Goal: Task Accomplishment & Management: Complete application form

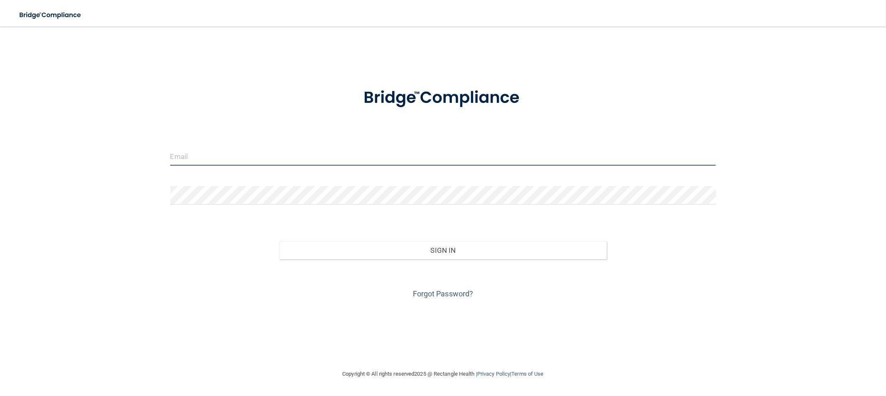
click at [196, 153] on input "email" at bounding box center [443, 156] width 546 height 19
click at [190, 162] on input "email" at bounding box center [443, 156] width 546 height 19
type input "silvermist2794@yahoo.com"
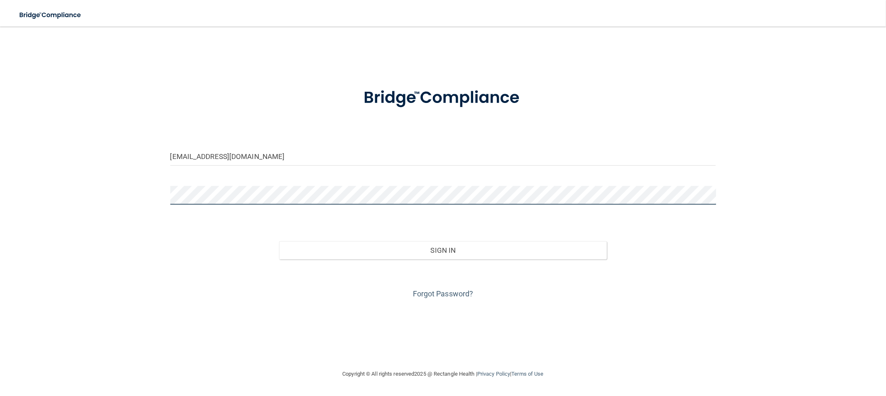
click at [279, 241] on button "Sign In" at bounding box center [442, 250] width 327 height 18
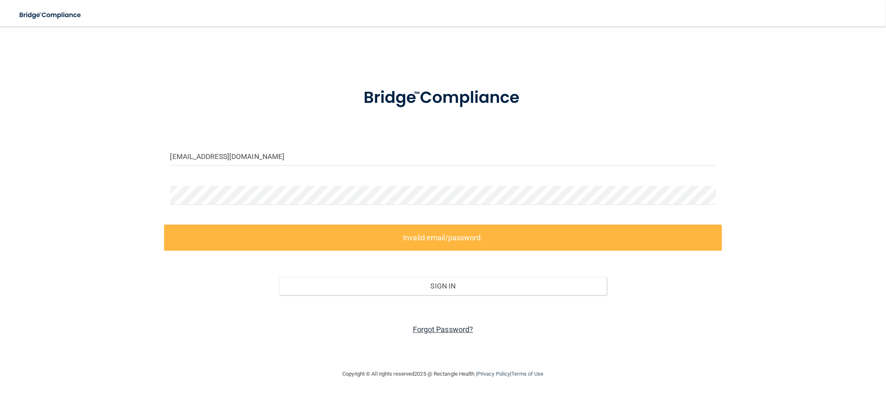
click at [433, 329] on link "Forgot Password?" at bounding box center [443, 329] width 61 height 9
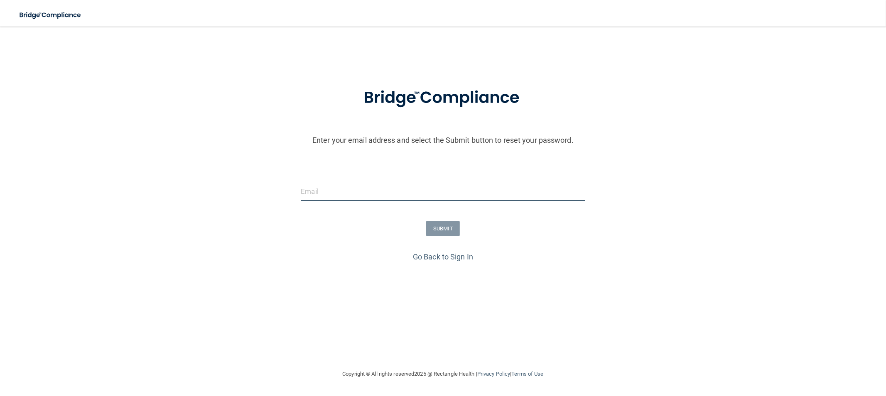
click at [331, 196] on input "email" at bounding box center [443, 191] width 284 height 19
type input "silvermist2794@yahoo.com"
click at [453, 228] on button "SUBMIT" at bounding box center [443, 228] width 34 height 15
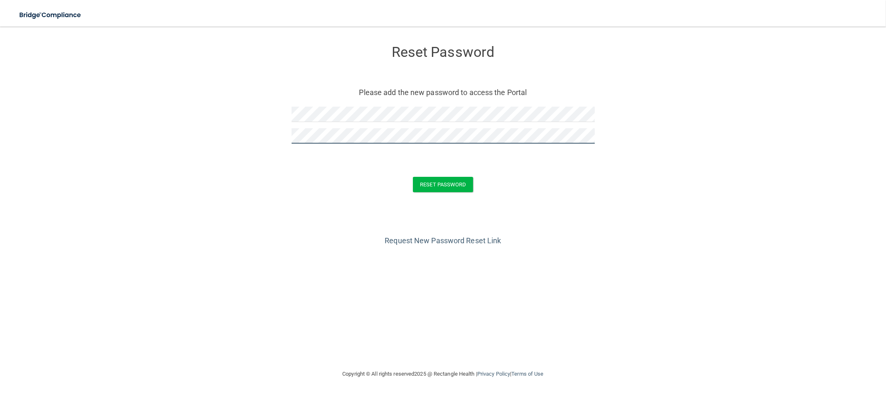
click at [413, 177] on button "Reset Password" at bounding box center [443, 184] width 60 height 15
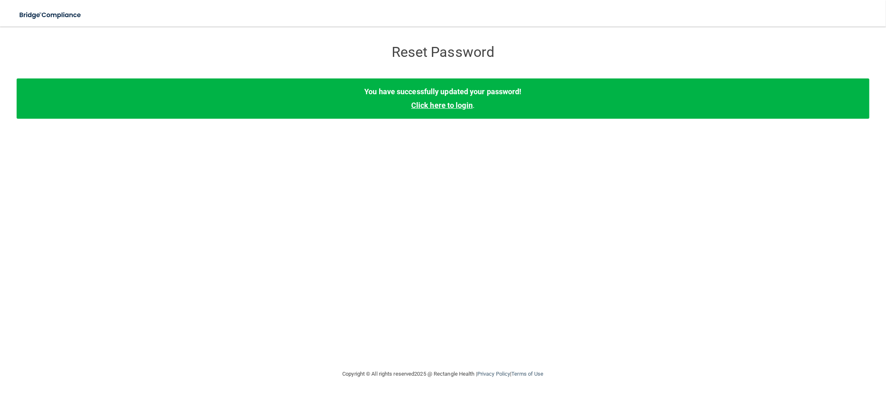
click at [453, 104] on link "Click here to login" at bounding box center [441, 105] width 61 height 9
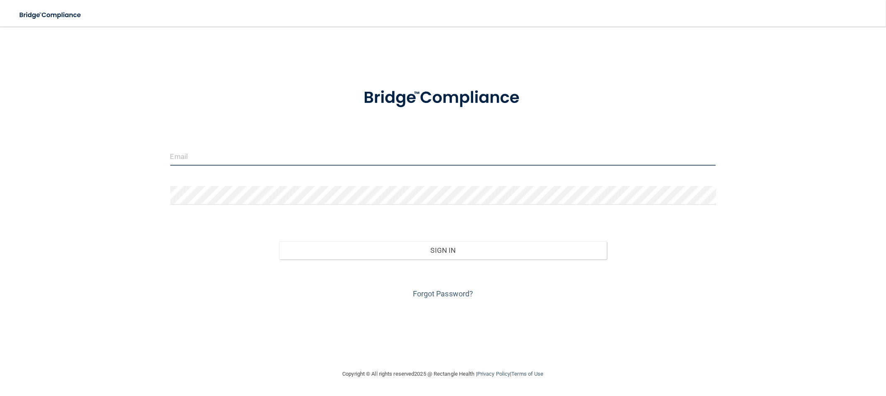
click at [214, 154] on input "email" at bounding box center [443, 156] width 546 height 19
type input "[EMAIL_ADDRESS][DOMAIN_NAME]"
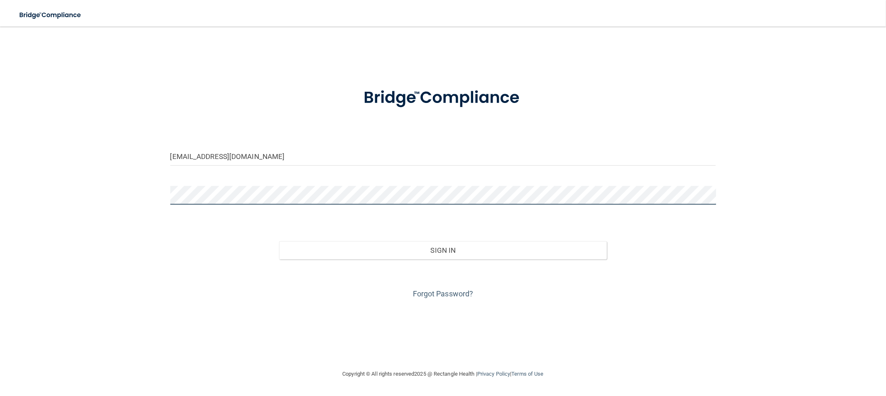
click at [279, 241] on button "Sign In" at bounding box center [442, 250] width 327 height 18
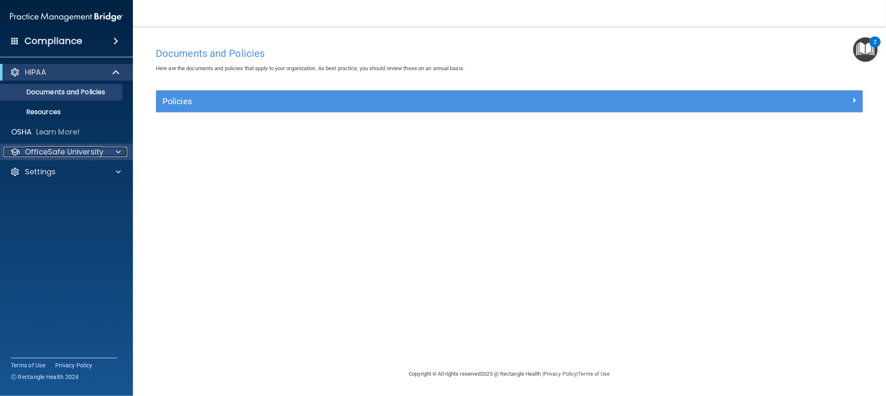
click at [75, 150] on p "OfficeSafe University" at bounding box center [64, 152] width 78 height 10
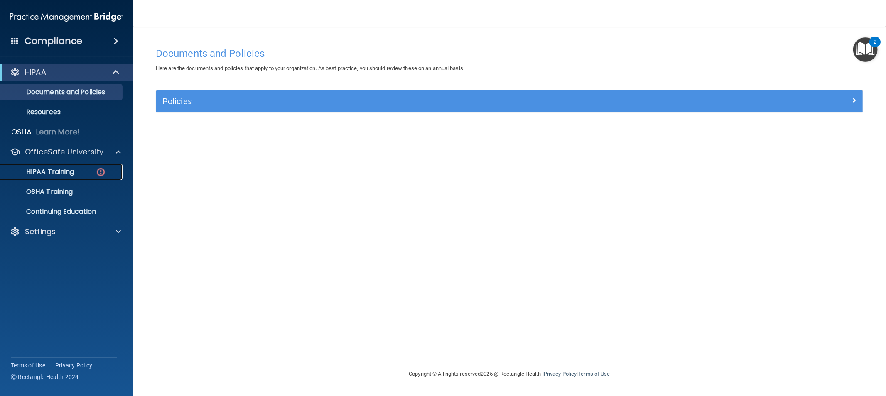
click at [78, 167] on link "HIPAA Training" at bounding box center [57, 172] width 131 height 17
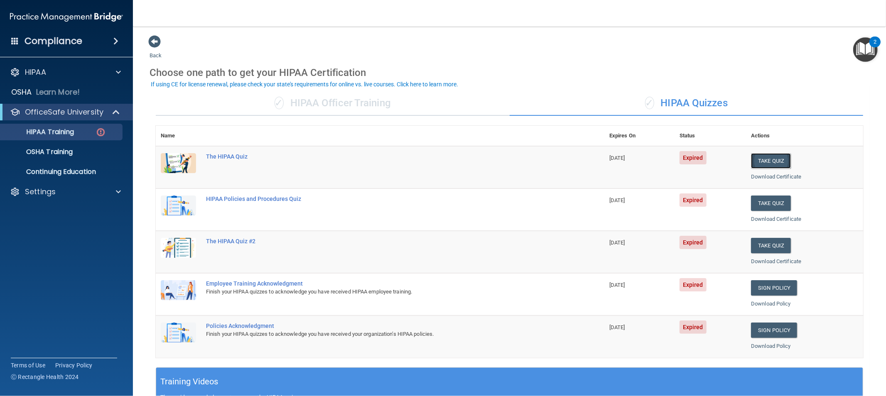
click at [770, 164] on button "Take Quiz" at bounding box center [771, 160] width 40 height 15
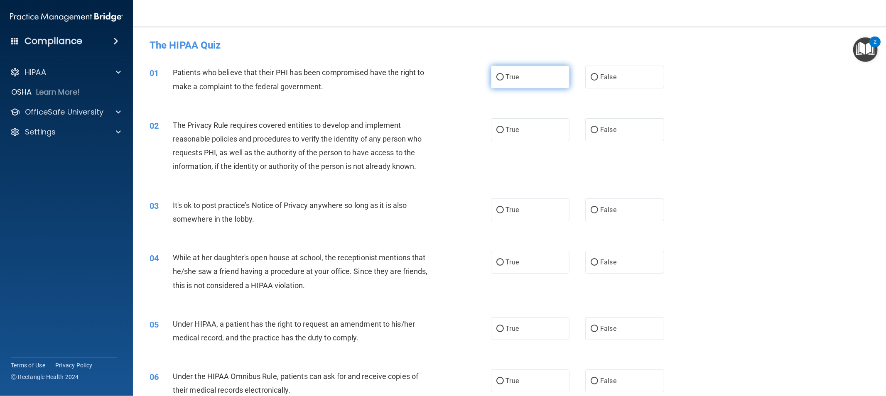
click at [496, 76] on input "True" at bounding box center [499, 77] width 7 height 6
radio input "true"
click at [500, 130] on label "True" at bounding box center [530, 129] width 79 height 23
click at [500, 130] on input "True" at bounding box center [499, 130] width 7 height 6
radio input "true"
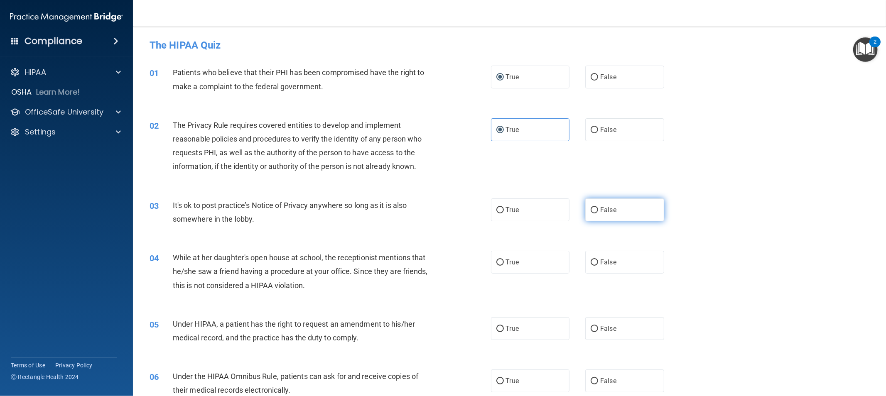
click at [592, 209] on input "False" at bounding box center [594, 210] width 7 height 6
radio input "true"
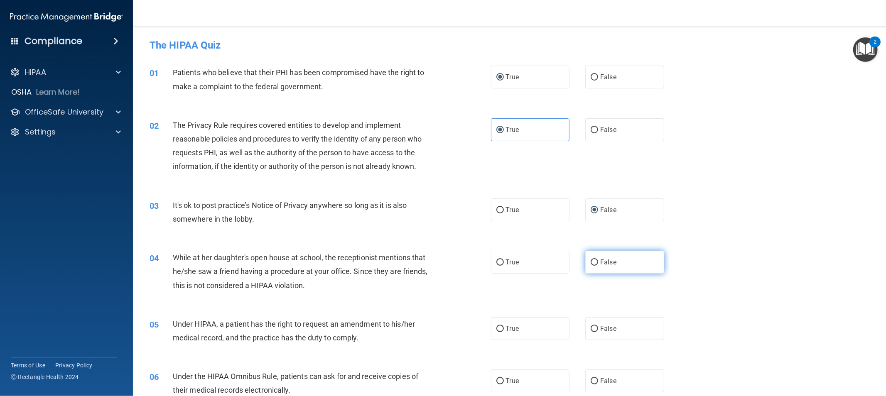
click at [592, 258] on label "False" at bounding box center [624, 262] width 79 height 23
click at [592, 260] on input "False" at bounding box center [594, 263] width 7 height 6
radio input "true"
click at [600, 330] on span "False" at bounding box center [608, 329] width 16 height 8
click at [596, 330] on input "False" at bounding box center [594, 329] width 7 height 6
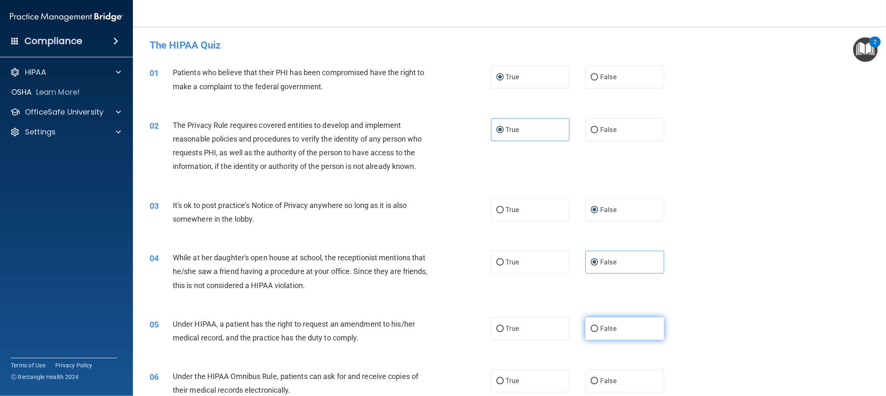
radio input "true"
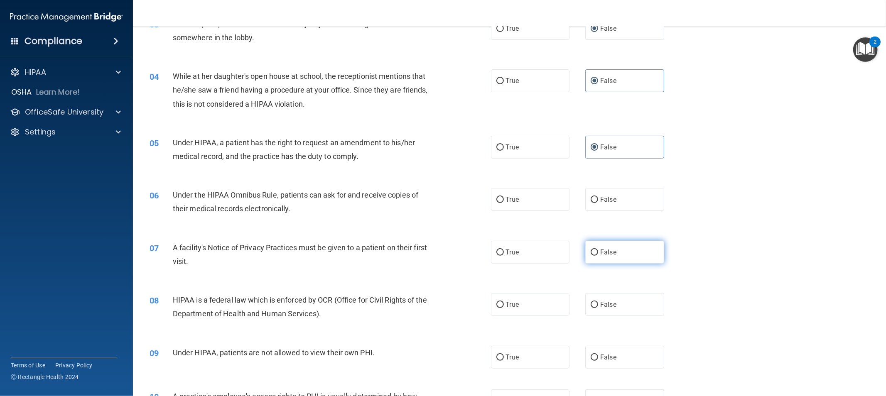
scroll to position [184, 0]
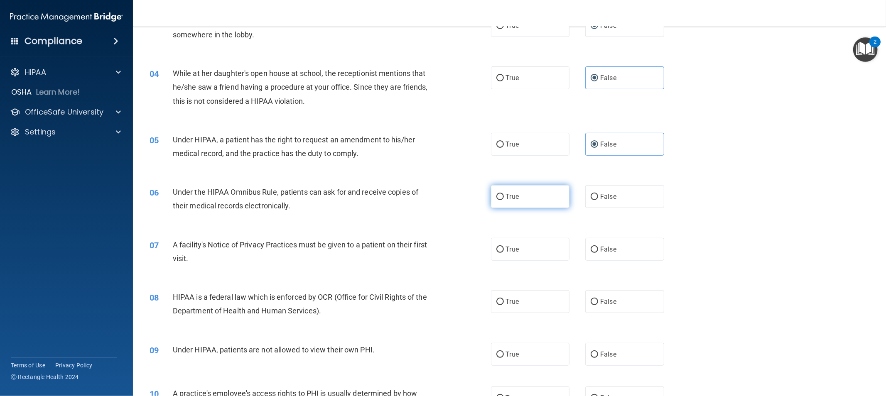
click at [496, 196] on input "True" at bounding box center [499, 197] width 7 height 6
radio input "true"
click at [500, 250] on input "True" at bounding box center [499, 250] width 7 height 6
radio input "true"
click at [497, 302] on input "True" at bounding box center [499, 302] width 7 height 6
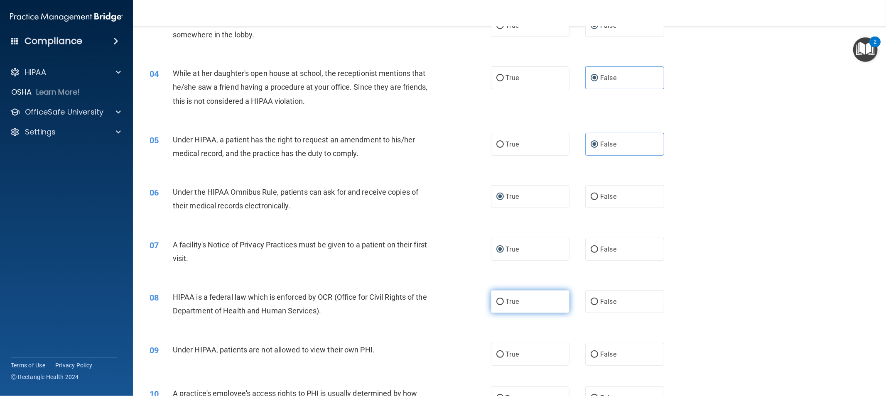
radio input "true"
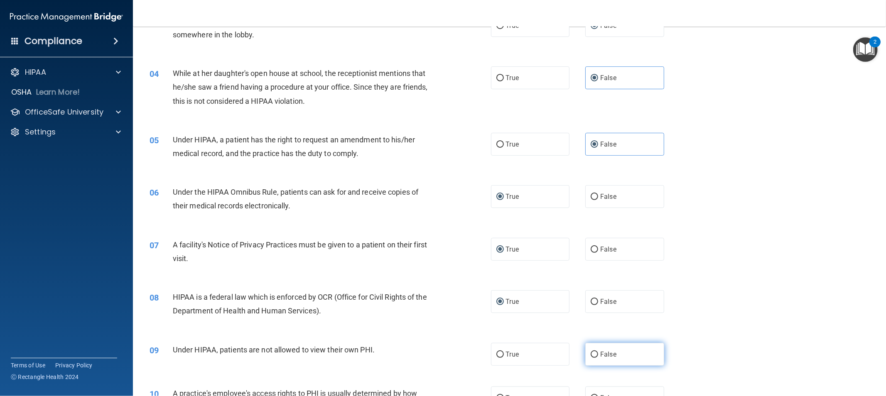
click at [592, 355] on input "False" at bounding box center [594, 355] width 7 height 6
radio input "true"
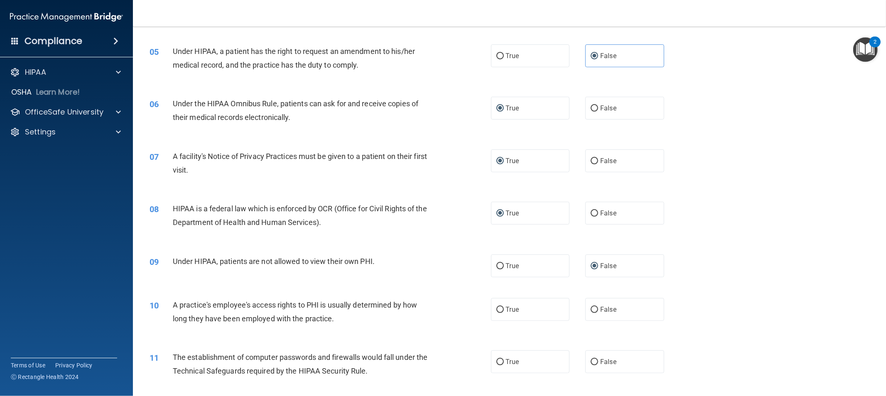
scroll to position [323, 0]
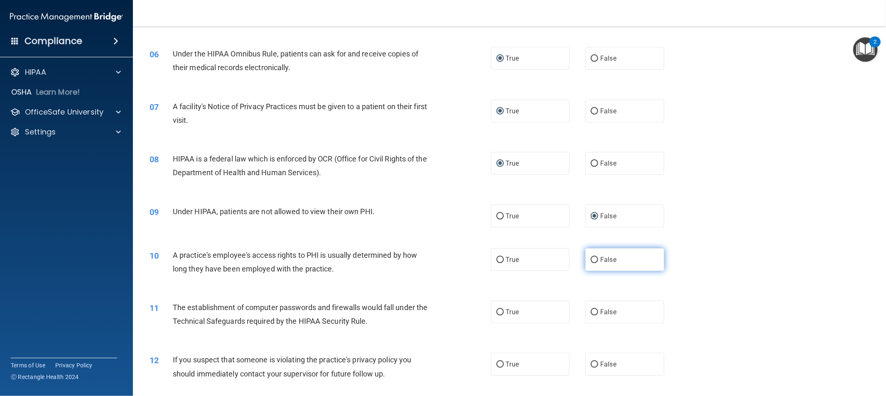
click at [591, 260] on input "False" at bounding box center [594, 260] width 7 height 6
radio input "true"
click at [496, 312] on input "True" at bounding box center [499, 312] width 7 height 6
radio input "true"
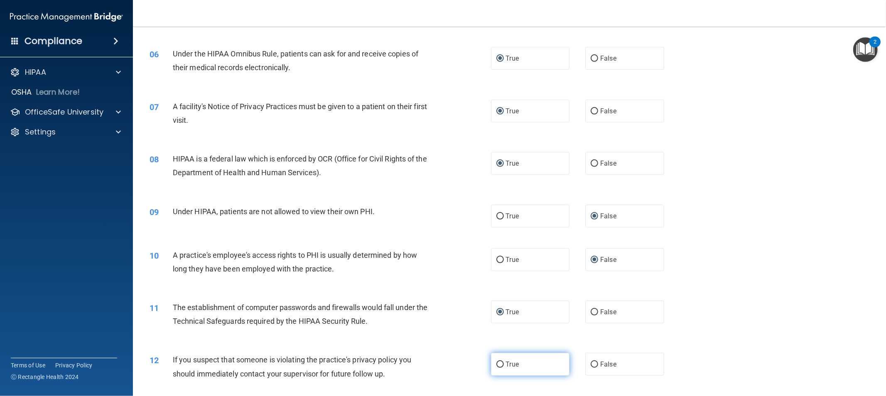
click at [499, 364] on input "True" at bounding box center [499, 365] width 7 height 6
radio input "true"
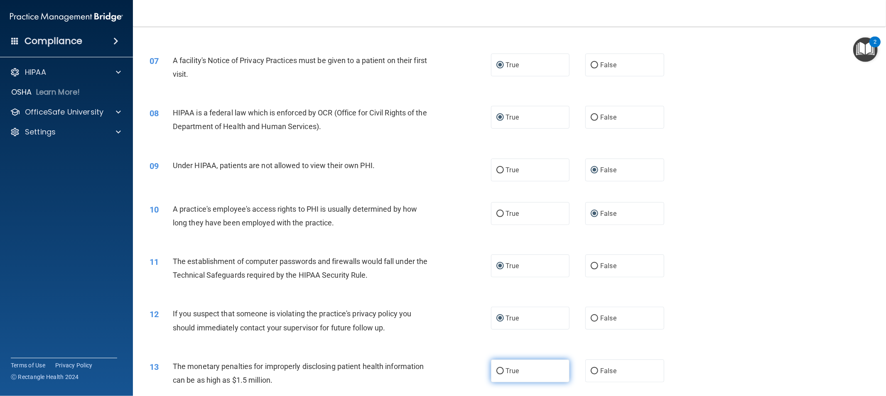
click at [499, 372] on input "True" at bounding box center [499, 371] width 7 height 6
radio input "true"
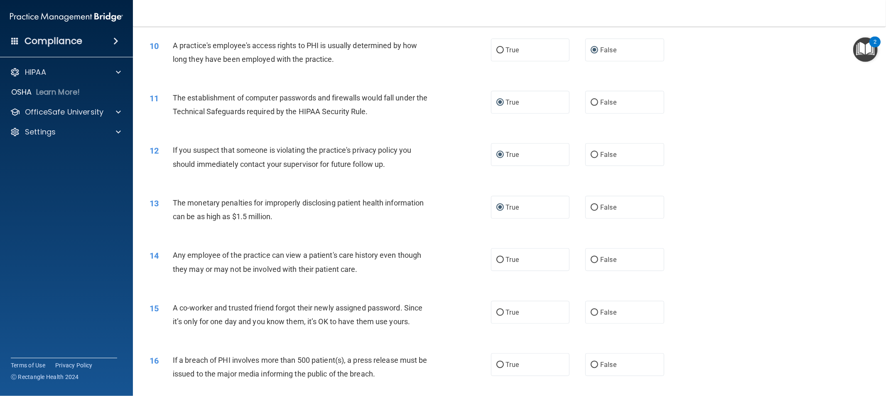
scroll to position [554, 0]
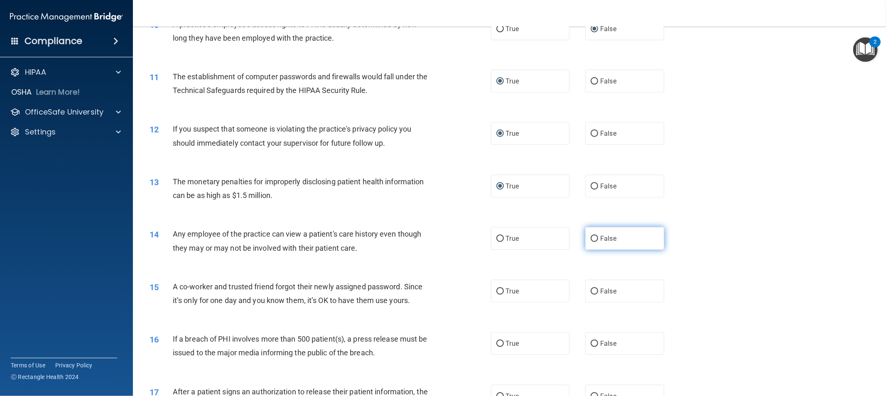
click at [591, 240] on input "False" at bounding box center [594, 239] width 7 height 6
radio input "true"
click at [592, 289] on input "False" at bounding box center [594, 292] width 7 height 6
radio input "true"
click at [498, 341] on input "True" at bounding box center [499, 344] width 7 height 6
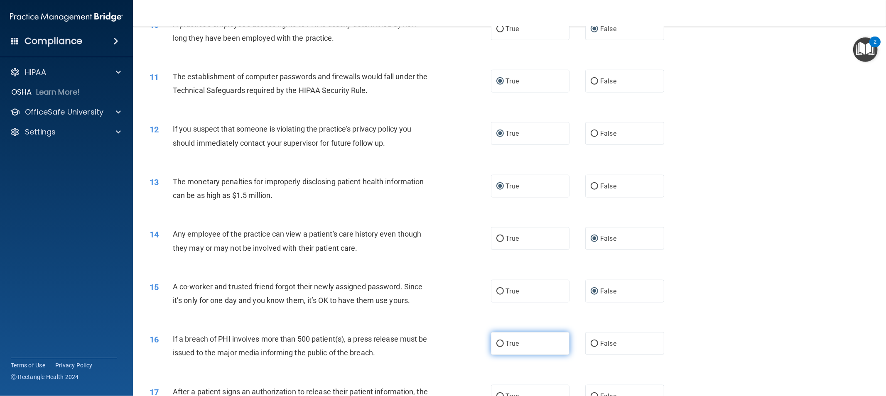
radio input "true"
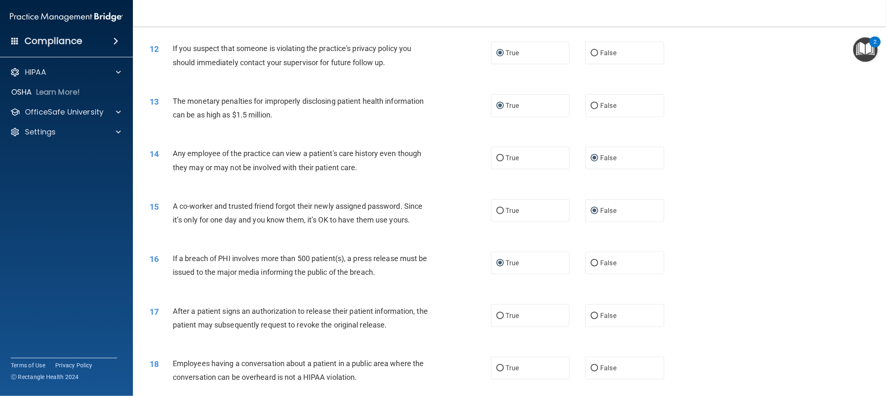
scroll to position [646, 0]
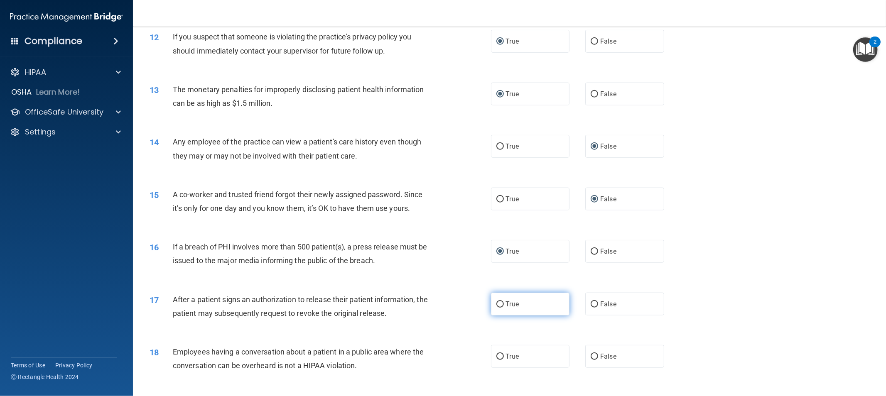
click at [495, 308] on label "True" at bounding box center [530, 304] width 79 height 23
click at [496, 308] on input "True" at bounding box center [499, 304] width 7 height 6
radio input "true"
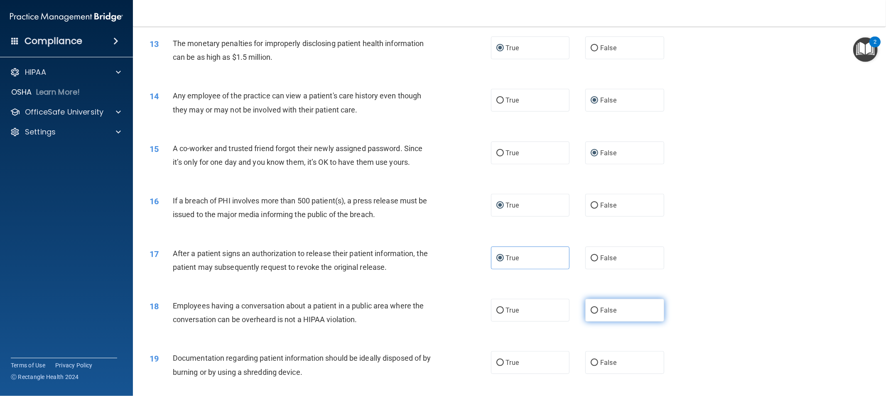
click at [591, 313] on input "False" at bounding box center [594, 311] width 7 height 6
radio input "true"
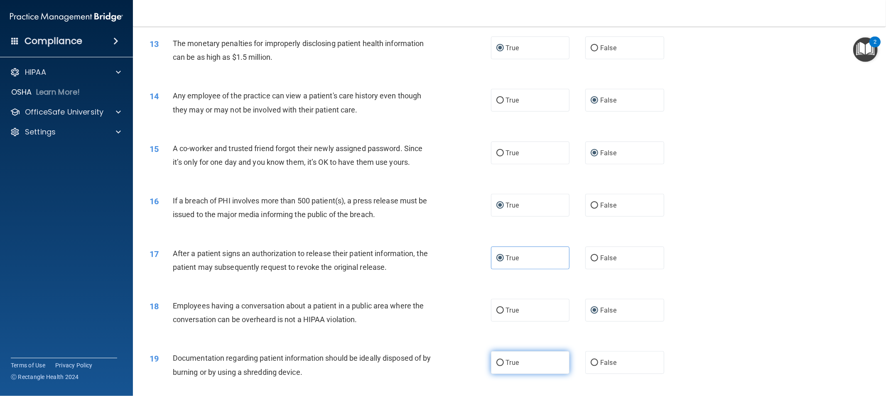
click at [500, 366] on label "True" at bounding box center [530, 362] width 79 height 23
click at [500, 366] on input "True" at bounding box center [499, 363] width 7 height 6
radio input "true"
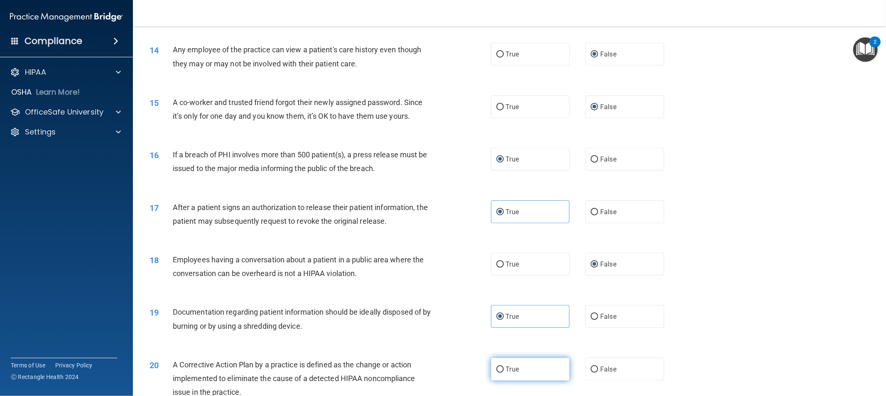
click at [496, 370] on input "True" at bounding box center [499, 370] width 7 height 6
radio input "true"
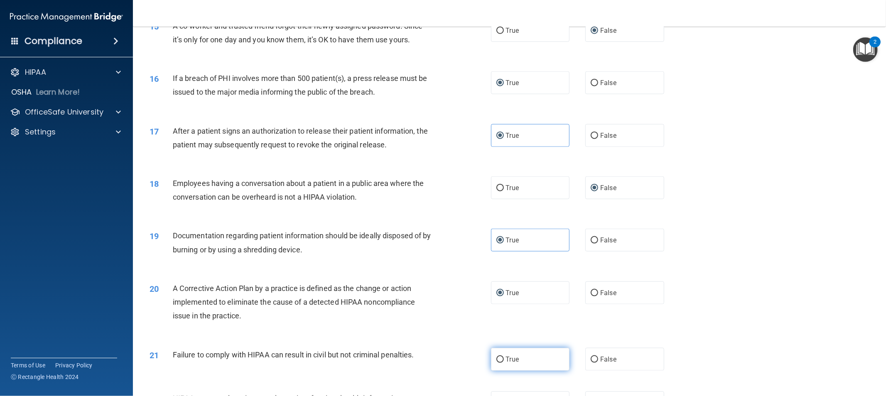
scroll to position [831, 0]
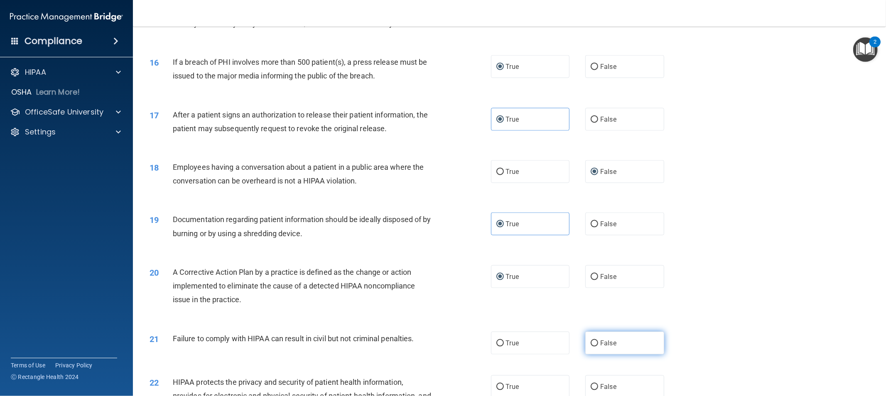
click at [591, 342] on input "False" at bounding box center [594, 344] width 7 height 6
radio input "true"
click at [497, 385] on input "True" at bounding box center [499, 387] width 7 height 6
radio input "true"
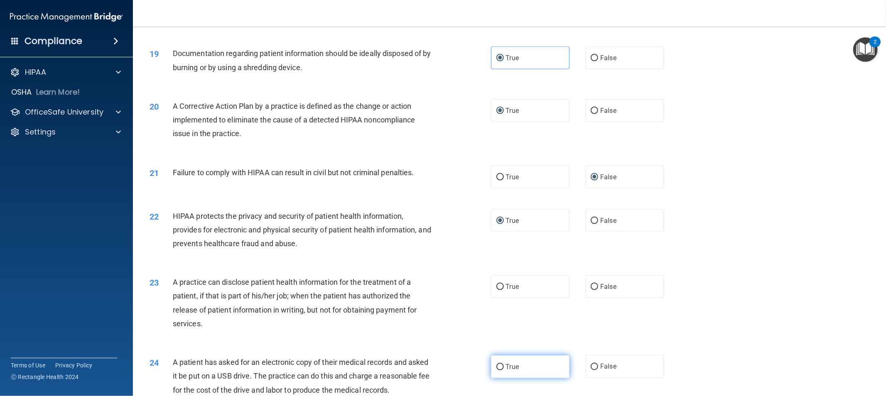
scroll to position [1015, 0]
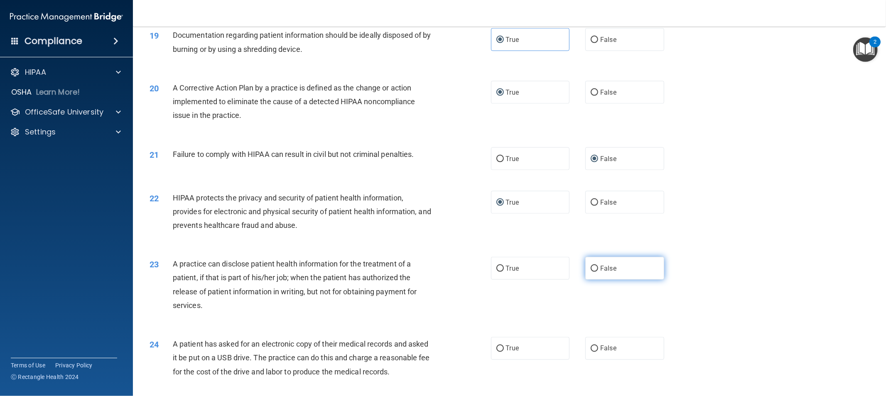
click at [591, 268] on input "False" at bounding box center [594, 269] width 7 height 6
radio input "true"
click at [496, 346] on input "True" at bounding box center [499, 349] width 7 height 6
radio input "true"
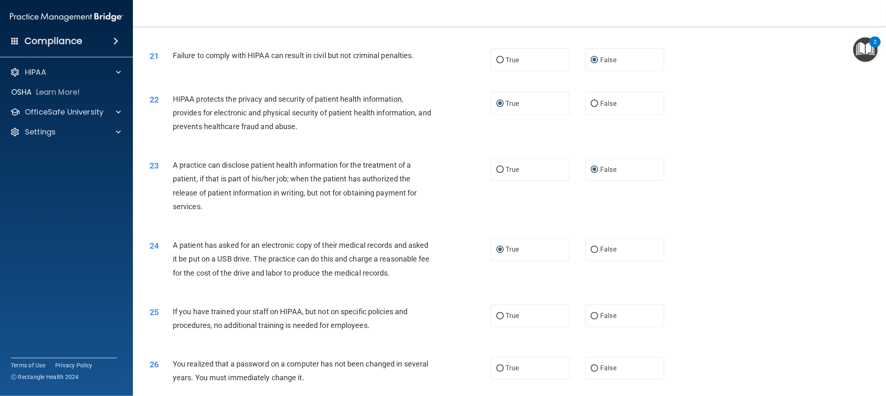
scroll to position [1153, 0]
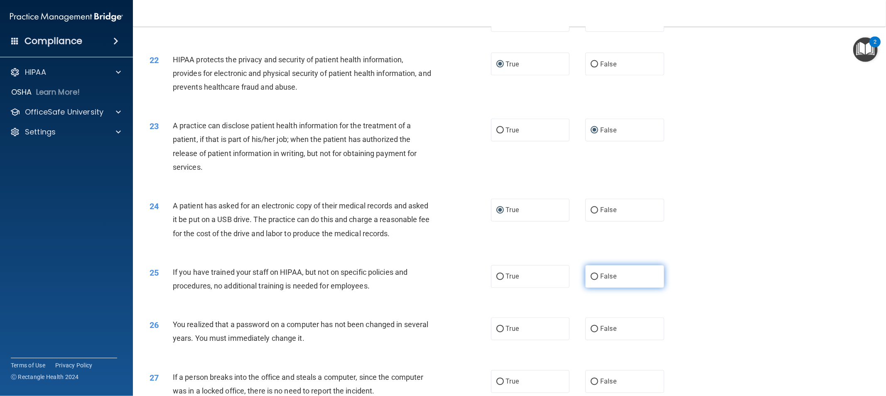
click at [591, 280] on input "False" at bounding box center [594, 277] width 7 height 6
radio input "true"
click at [592, 333] on input "False" at bounding box center [594, 329] width 7 height 6
radio input "true"
click at [496, 333] on input "True" at bounding box center [499, 329] width 7 height 6
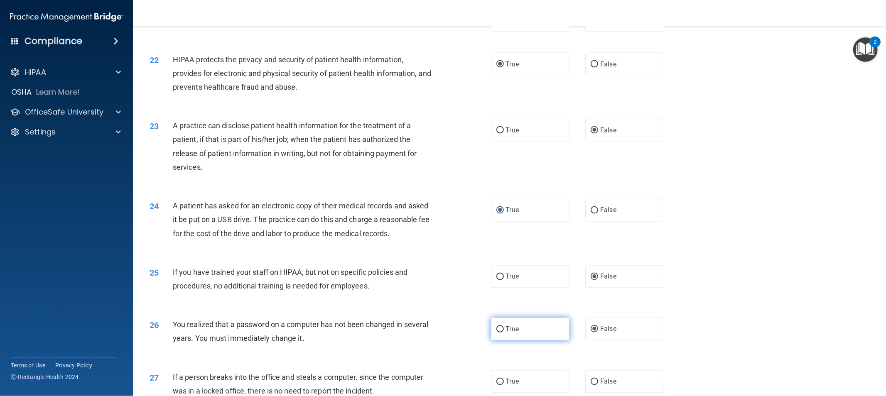
radio input "true"
radio input "false"
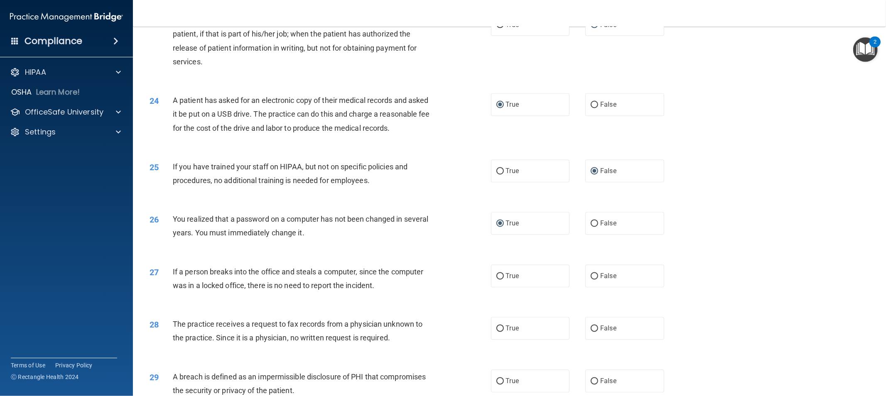
scroll to position [1292, 0]
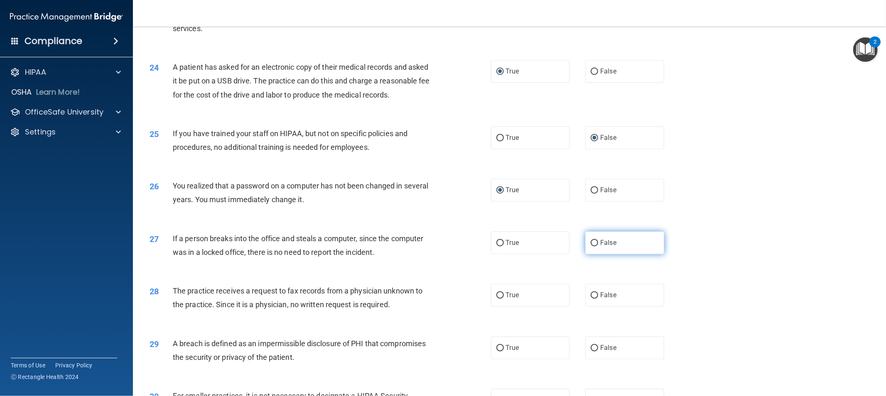
click at [591, 247] on input "False" at bounding box center [594, 243] width 7 height 6
radio input "true"
click at [591, 299] on input "False" at bounding box center [594, 296] width 7 height 6
radio input "true"
click at [591, 352] on input "False" at bounding box center [594, 349] width 7 height 6
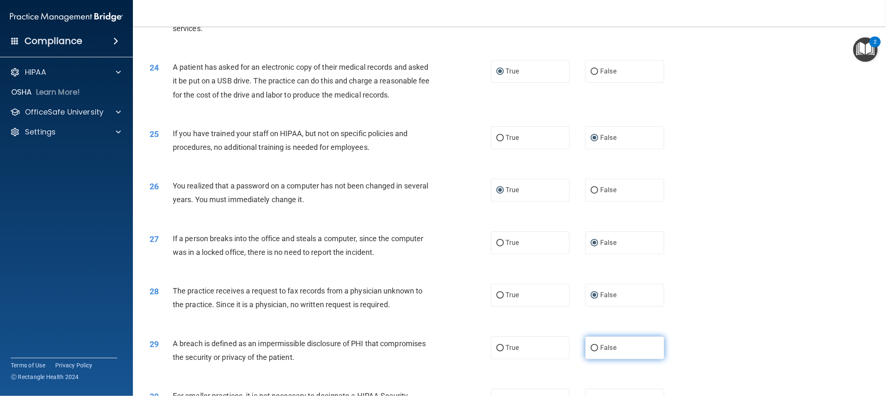
radio input "true"
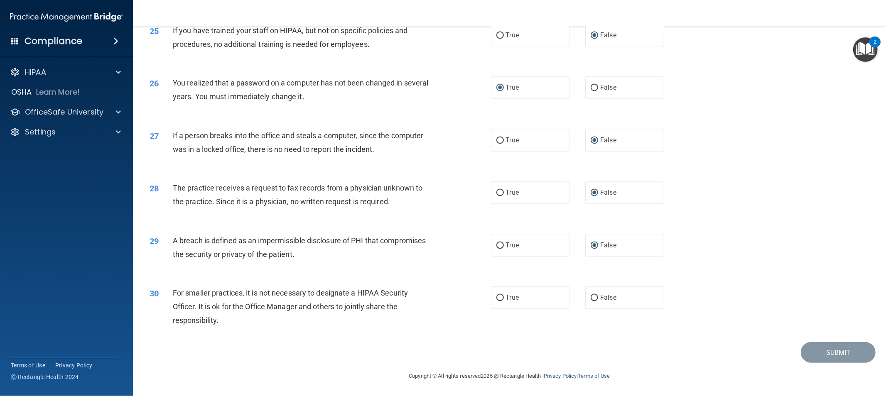
scroll to position [1409, 0]
click at [591, 296] on input "False" at bounding box center [594, 298] width 7 height 6
radio input "true"
click at [828, 359] on button "Submit" at bounding box center [838, 352] width 75 height 21
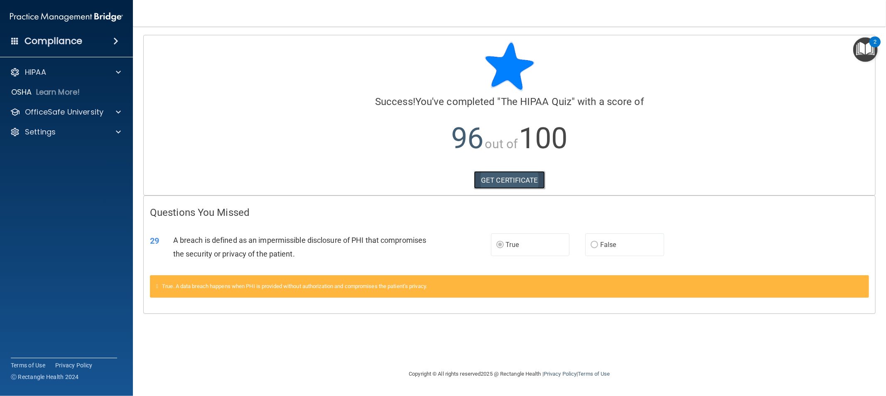
click at [521, 176] on link "GET CERTIFICATE" at bounding box center [509, 180] width 71 height 18
click at [101, 119] on div "OfficeSafe University" at bounding box center [66, 112] width 133 height 17
click at [116, 113] on span at bounding box center [118, 112] width 5 height 10
click at [88, 133] on div "HIPAA Training" at bounding box center [61, 132] width 113 height 8
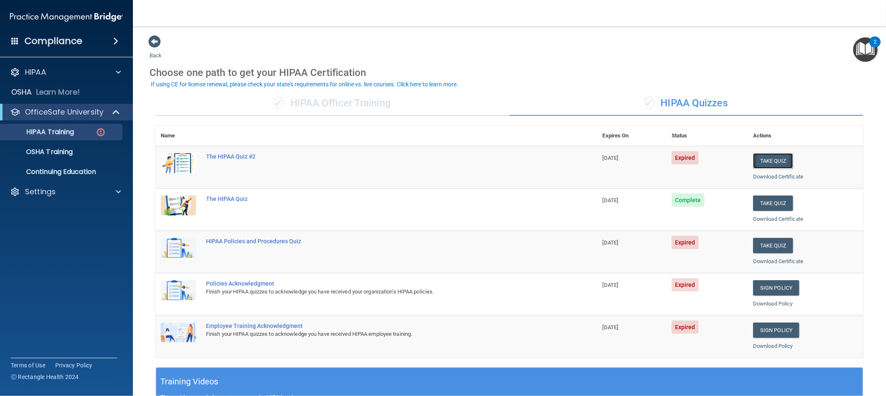
click at [765, 161] on button "Take Quiz" at bounding box center [773, 160] width 40 height 15
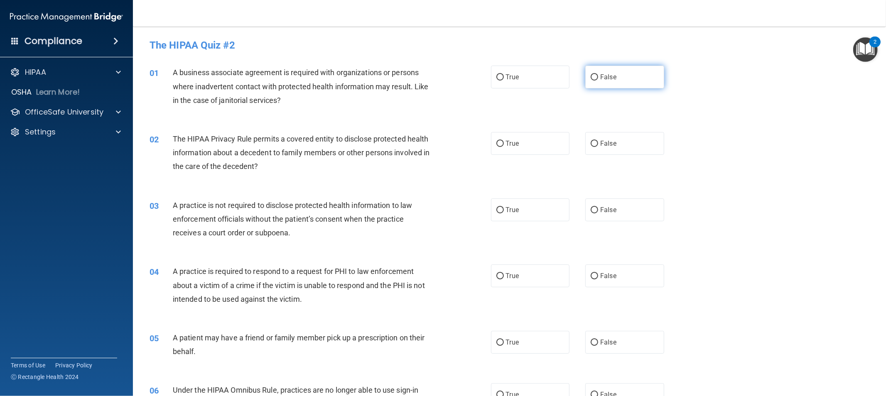
click at [593, 78] on input "False" at bounding box center [594, 77] width 7 height 6
radio input "true"
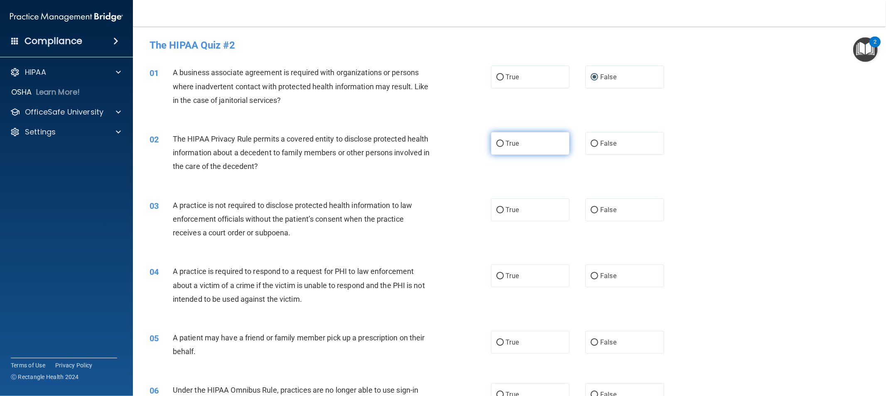
click at [496, 143] on input "True" at bounding box center [499, 144] width 7 height 6
radio input "true"
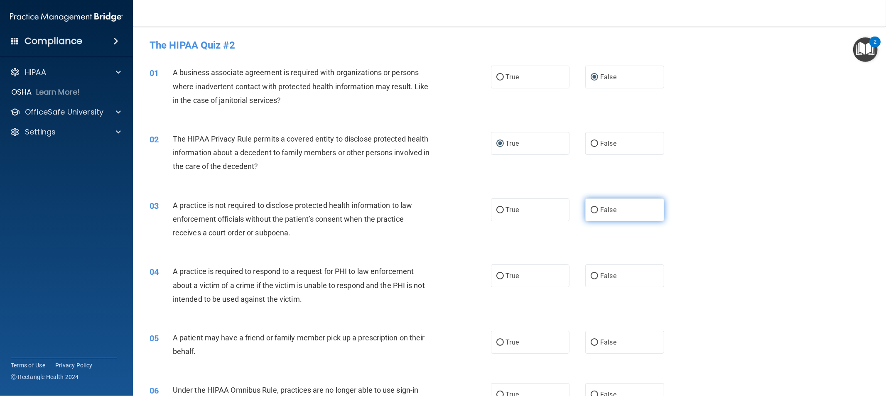
click at [586, 212] on label "False" at bounding box center [624, 210] width 79 height 23
click at [591, 212] on input "False" at bounding box center [594, 210] width 7 height 6
radio input "true"
click at [499, 278] on input "True" at bounding box center [499, 276] width 7 height 6
radio input "true"
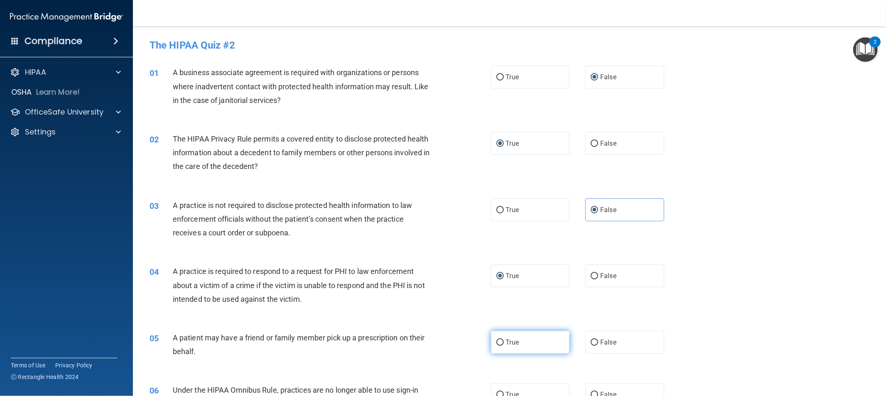
click at [501, 339] on label "True" at bounding box center [530, 342] width 79 height 23
click at [501, 340] on input "True" at bounding box center [499, 343] width 7 height 6
radio input "true"
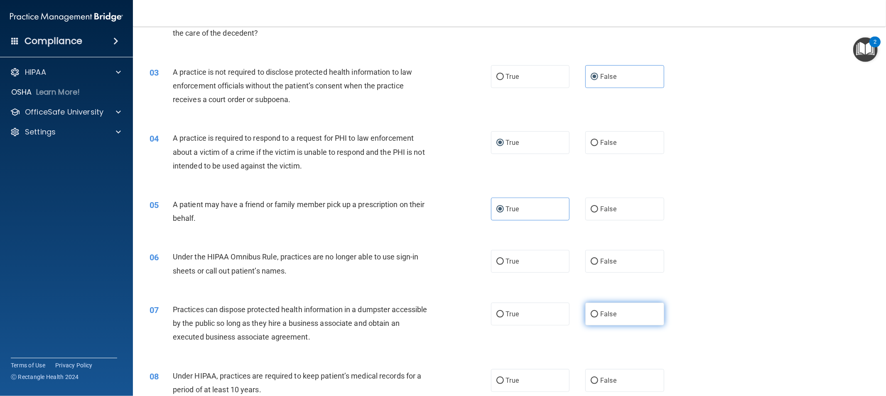
scroll to position [138, 0]
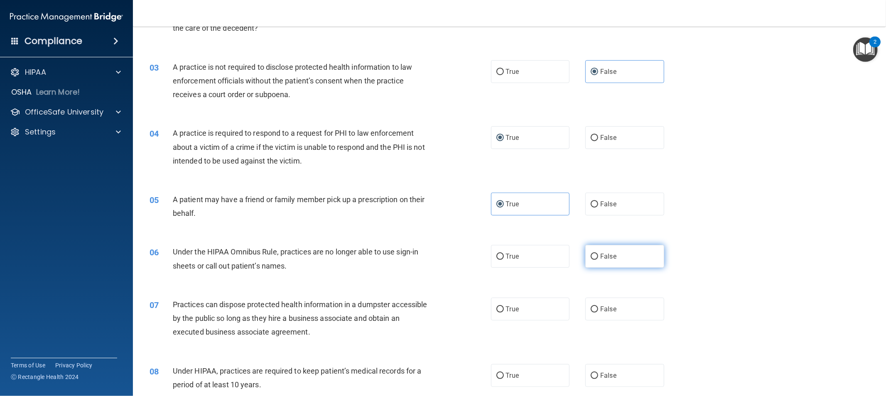
click at [594, 256] on label "False" at bounding box center [624, 256] width 79 height 23
click at [594, 256] on input "False" at bounding box center [594, 257] width 7 height 6
radio input "true"
click at [591, 306] on input "False" at bounding box center [594, 309] width 7 height 6
radio input "true"
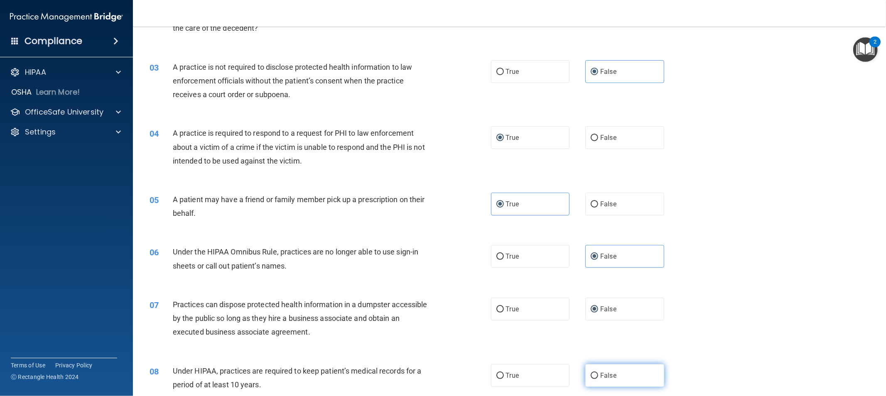
click at [593, 373] on input "False" at bounding box center [594, 376] width 7 height 6
radio input "true"
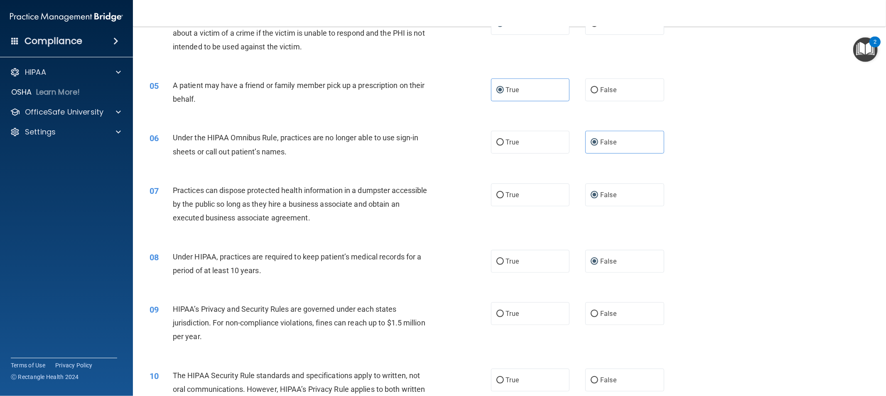
scroll to position [277, 0]
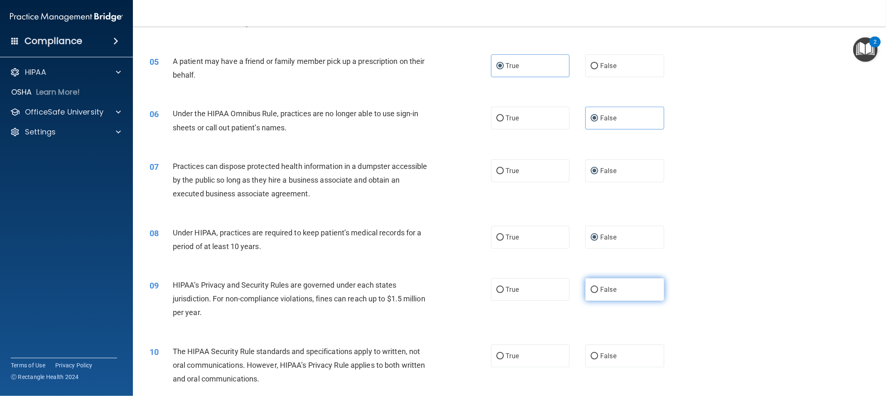
click at [594, 290] on label "False" at bounding box center [624, 289] width 79 height 23
click at [594, 290] on input "False" at bounding box center [594, 290] width 7 height 6
radio input "true"
click at [498, 356] on input "True" at bounding box center [499, 356] width 7 height 6
radio input "true"
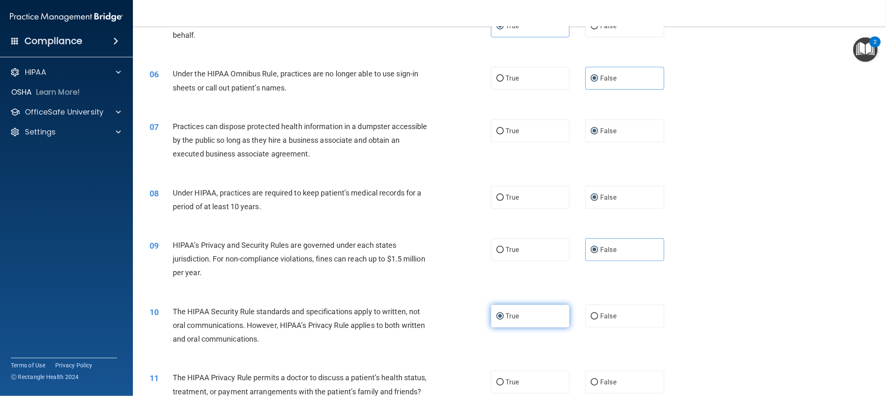
scroll to position [369, 0]
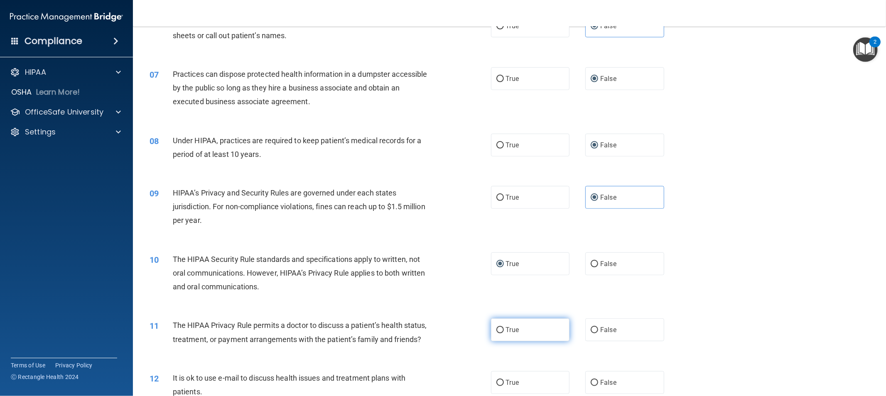
click at [496, 328] on input "True" at bounding box center [499, 330] width 7 height 6
radio input "true"
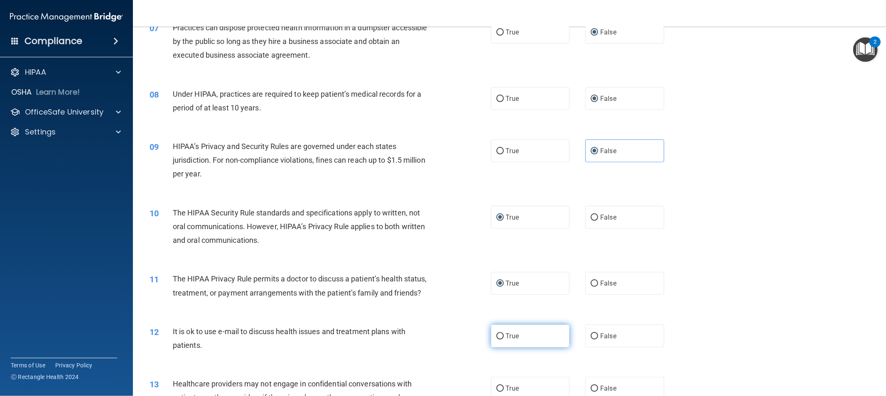
click at [496, 337] on input "True" at bounding box center [499, 336] width 7 height 6
radio input "true"
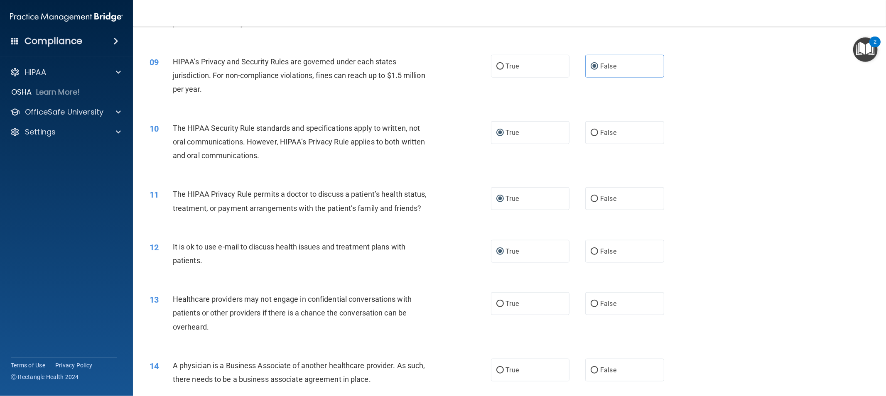
scroll to position [507, 0]
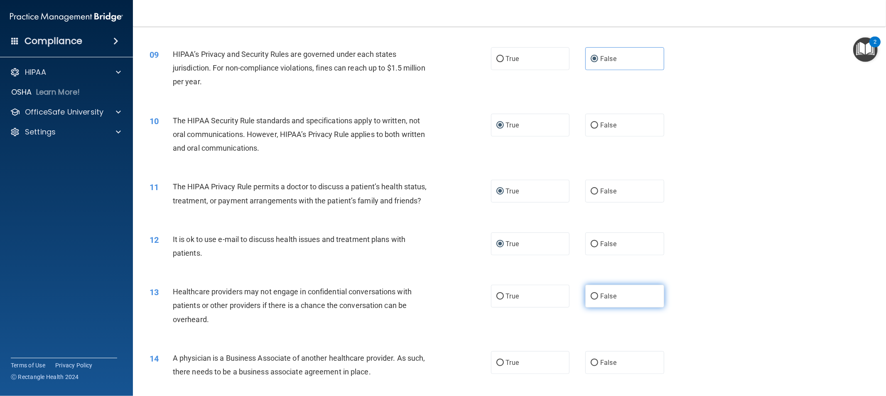
click at [591, 297] on input "False" at bounding box center [594, 297] width 7 height 6
radio input "true"
click at [592, 366] on label "False" at bounding box center [624, 362] width 79 height 23
click at [592, 366] on input "False" at bounding box center [594, 363] width 7 height 6
radio input "true"
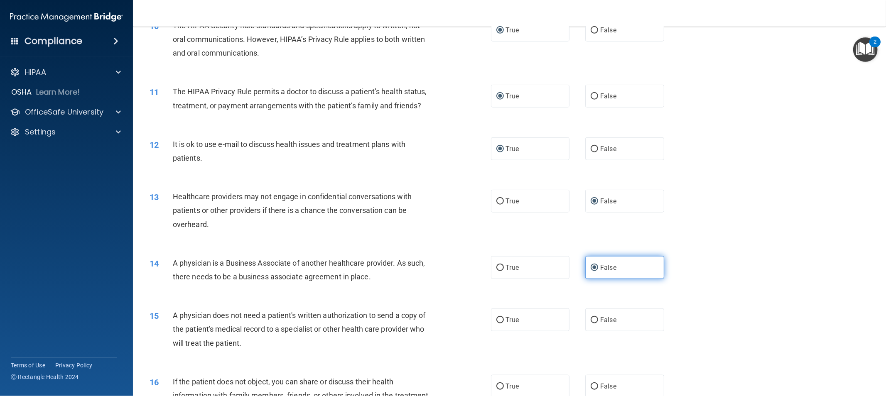
scroll to position [646, 0]
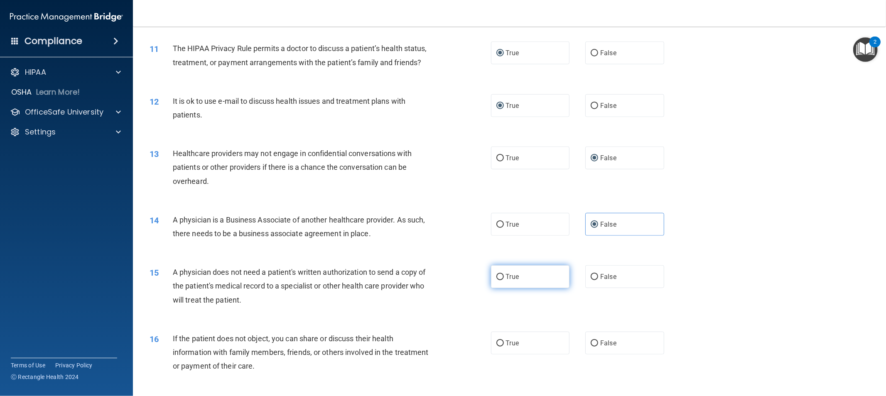
click at [496, 278] on input "True" at bounding box center [499, 277] width 7 height 6
radio input "true"
click at [498, 343] on input "True" at bounding box center [499, 344] width 7 height 6
radio input "true"
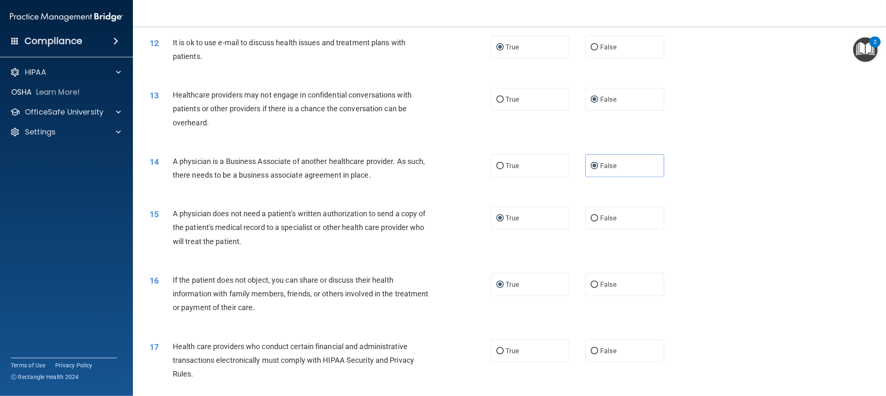
scroll to position [738, 0]
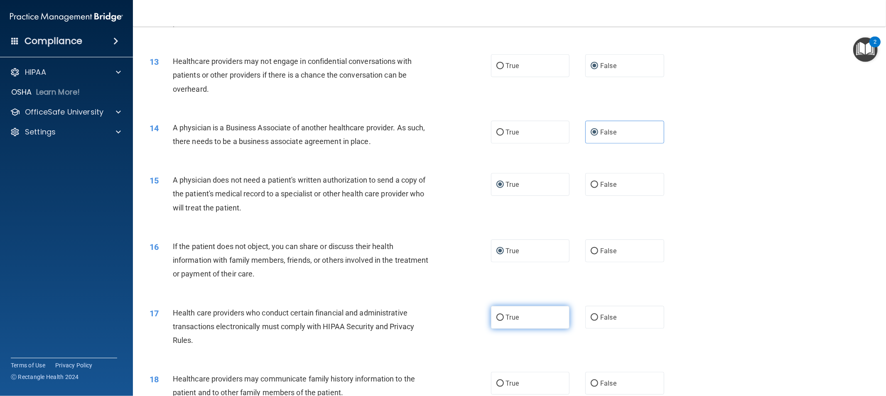
click at [498, 319] on input "True" at bounding box center [499, 318] width 7 height 6
radio input "true"
click at [594, 382] on input "False" at bounding box center [594, 384] width 7 height 6
radio input "true"
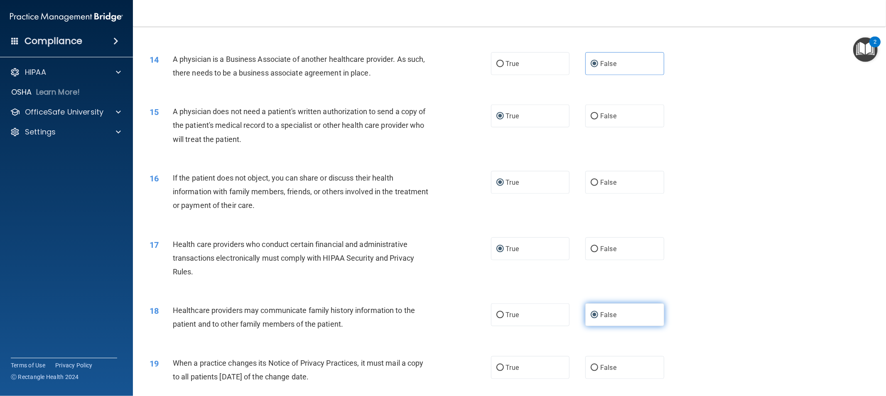
scroll to position [831, 0]
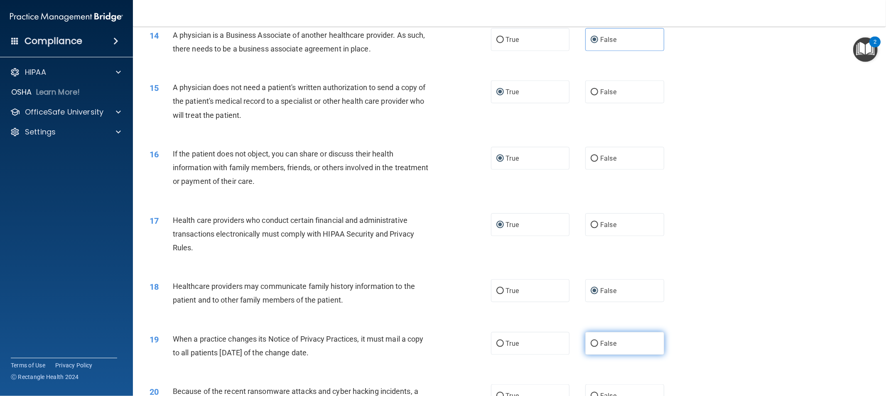
click at [586, 342] on label "False" at bounding box center [624, 343] width 79 height 23
click at [591, 342] on input "False" at bounding box center [594, 344] width 7 height 6
radio input "true"
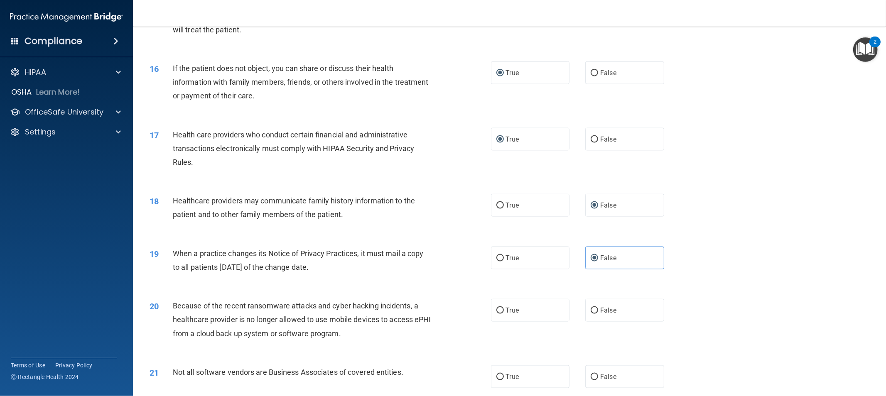
scroll to position [923, 0]
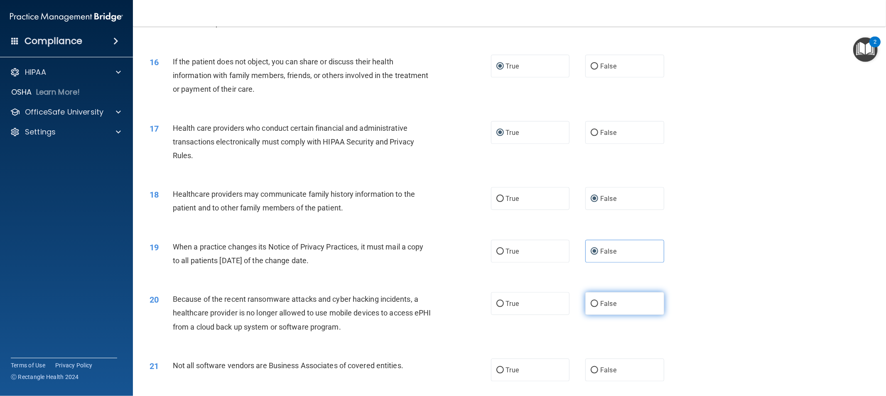
click at [591, 309] on label "False" at bounding box center [624, 303] width 79 height 23
click at [591, 307] on input "False" at bounding box center [594, 304] width 7 height 6
radio input "true"
click at [506, 370] on span "True" at bounding box center [512, 370] width 13 height 8
click at [503, 370] on input "True" at bounding box center [499, 371] width 7 height 6
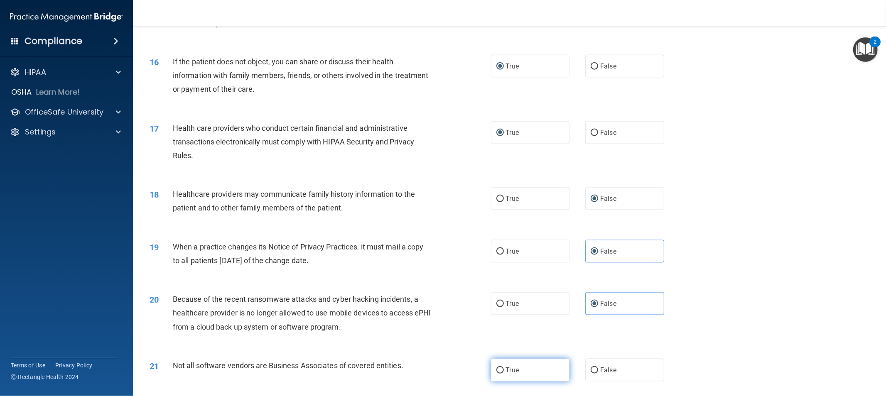
radio input "true"
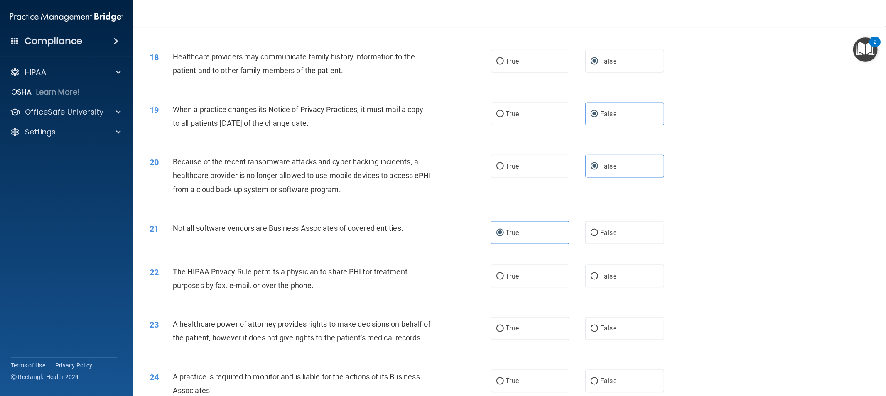
scroll to position [1061, 0]
click at [500, 277] on input "True" at bounding box center [499, 276] width 7 height 6
radio input "true"
click at [600, 330] on span "False" at bounding box center [608, 328] width 16 height 8
click at [597, 330] on input "False" at bounding box center [594, 328] width 7 height 6
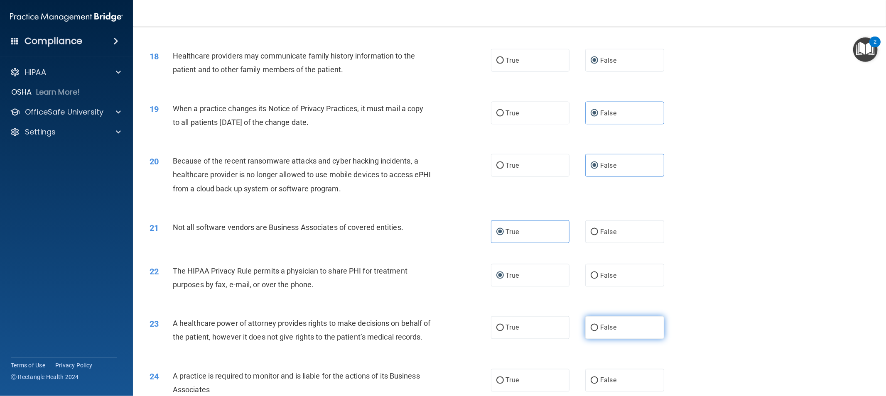
radio input "true"
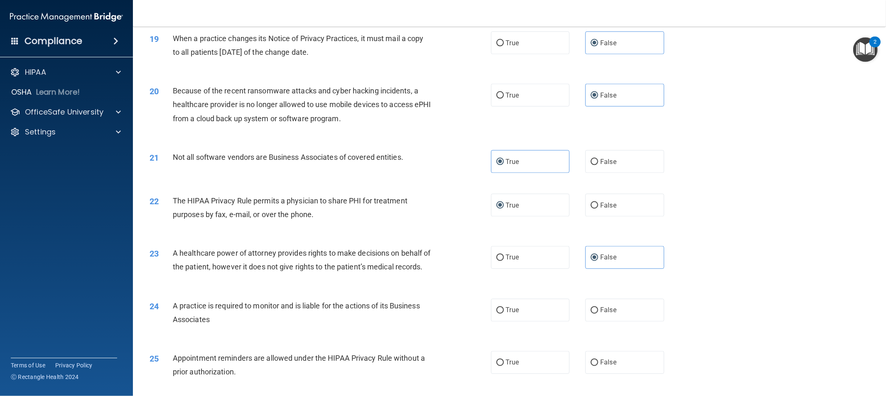
scroll to position [1153, 0]
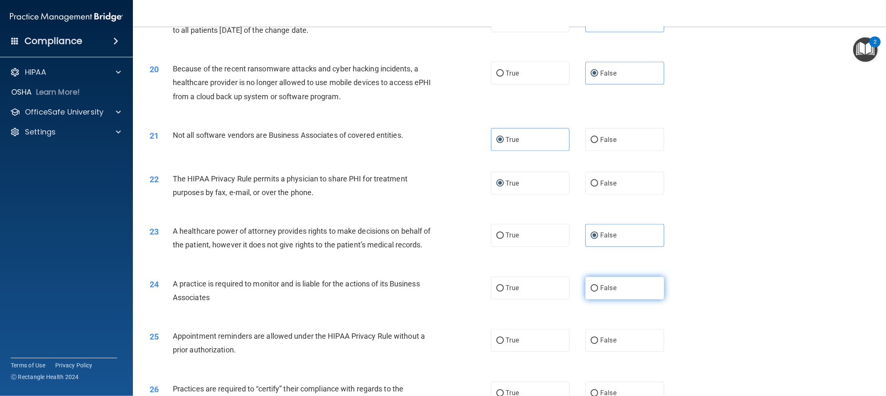
click at [592, 292] on input "False" at bounding box center [594, 289] width 7 height 6
radio input "true"
click at [500, 344] on input "True" at bounding box center [499, 341] width 7 height 6
radio input "true"
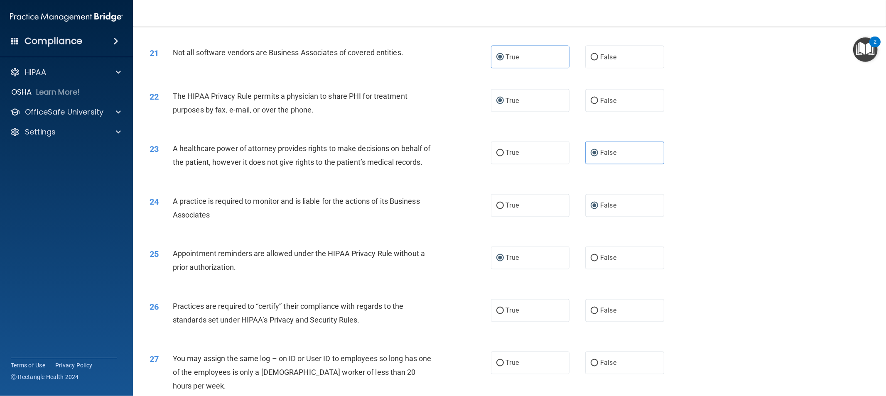
scroll to position [1246, 0]
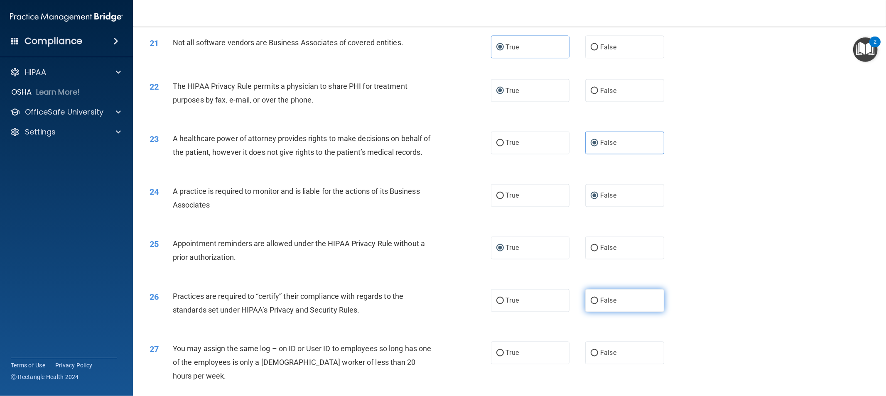
click at [591, 304] on input "False" at bounding box center [594, 301] width 7 height 6
radio input "true"
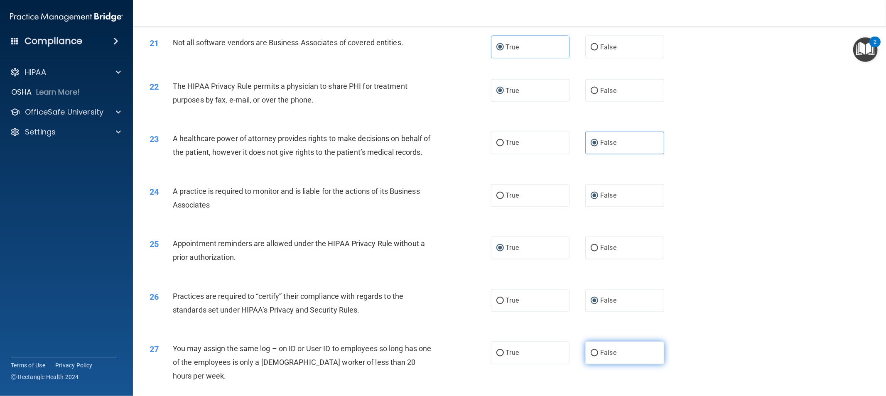
click at [591, 357] on input "False" at bounding box center [594, 354] width 7 height 6
radio input "true"
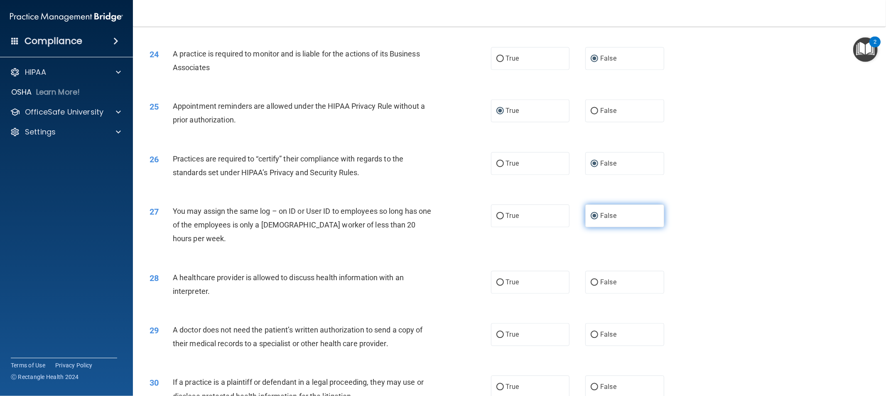
scroll to position [1384, 0]
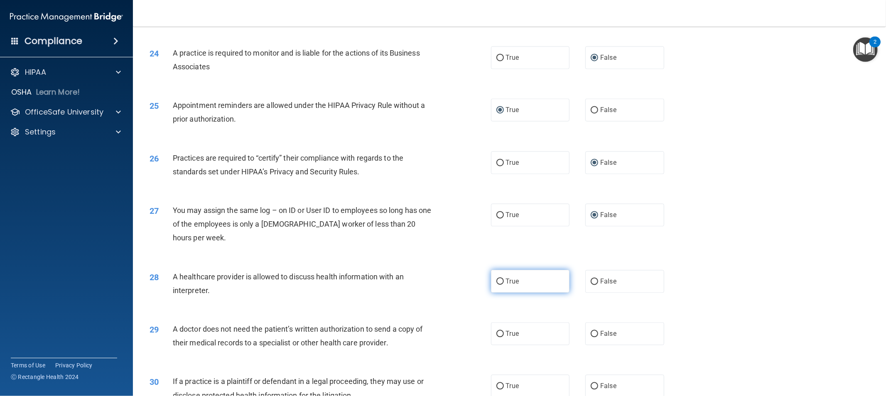
click at [498, 285] on input "True" at bounding box center [499, 282] width 7 height 6
radio input "true"
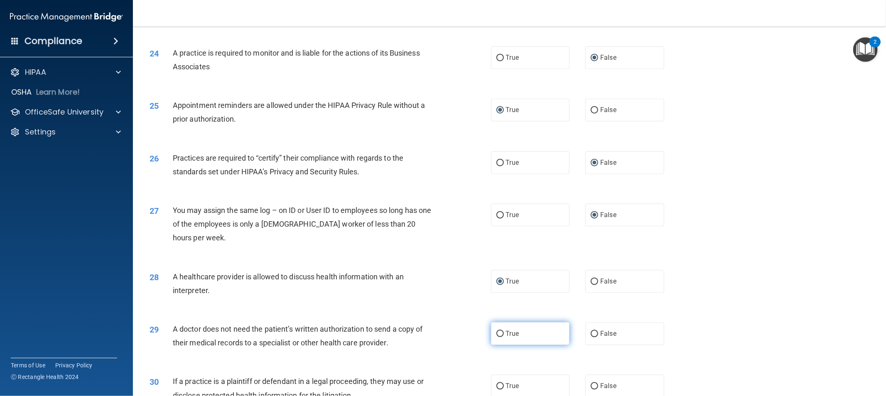
click at [498, 337] on input "True" at bounding box center [499, 334] width 7 height 6
radio input "true"
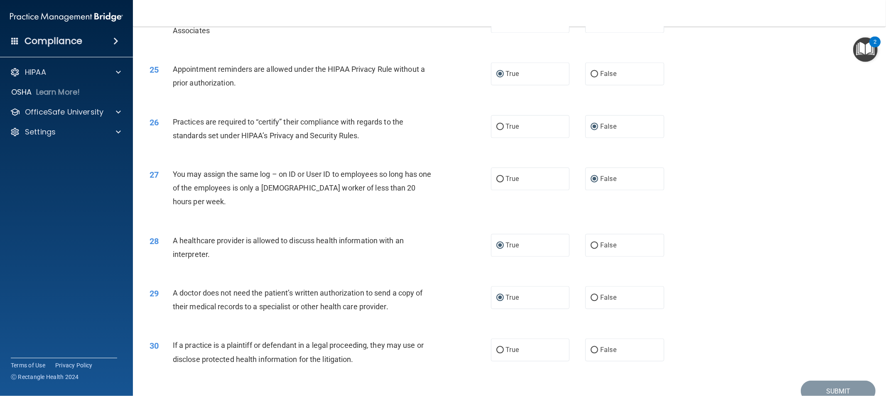
scroll to position [1473, 0]
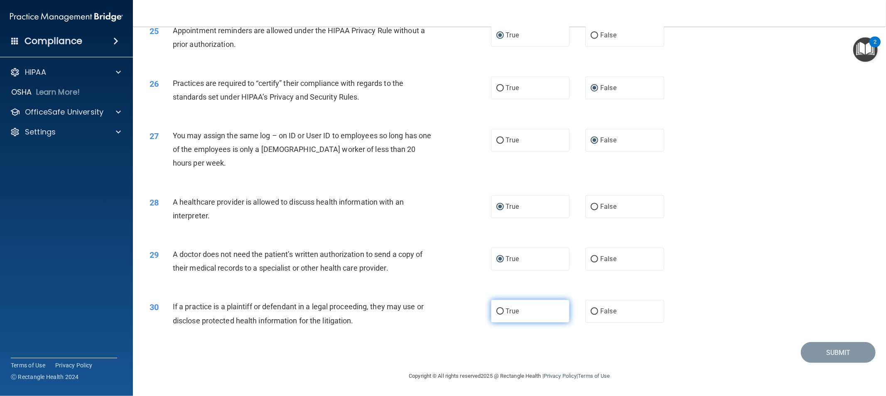
click at [497, 313] on input "True" at bounding box center [499, 312] width 7 height 6
radio input "true"
click at [832, 358] on button "Submit" at bounding box center [838, 352] width 75 height 21
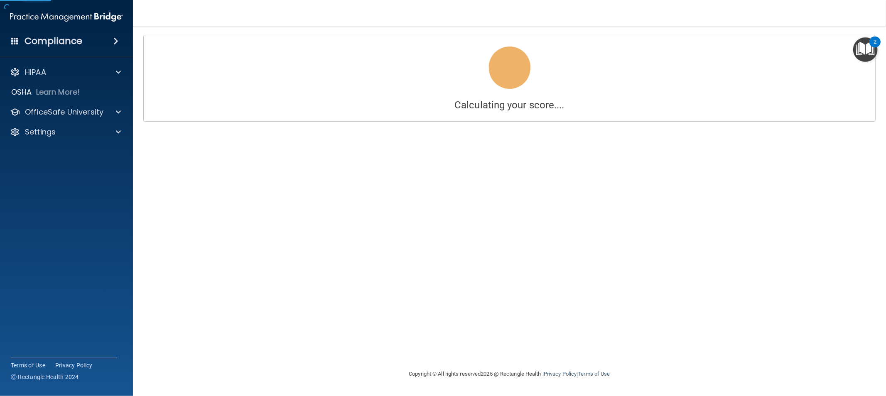
click at [821, 351] on div "Calculating your score.... Success! You've completed " The HIPAA Quiz #2 " with…" at bounding box center [510, 198] width 720 height 326
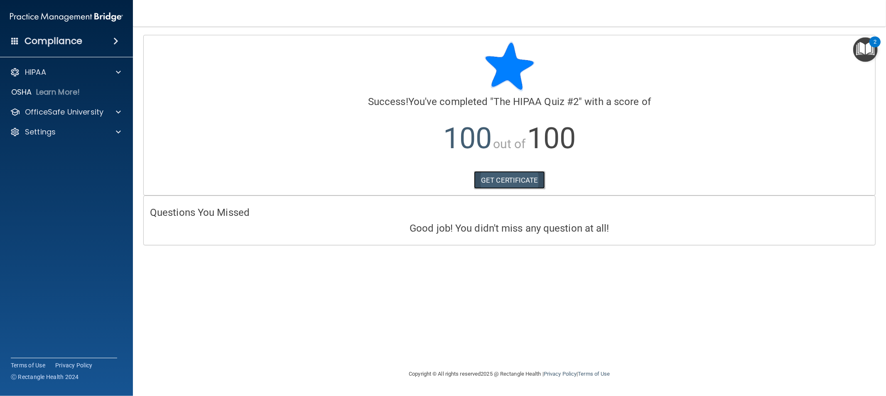
click at [491, 181] on link "GET CERTIFICATE" at bounding box center [509, 180] width 71 height 18
click at [96, 111] on p "OfficeSafe University" at bounding box center [64, 112] width 78 height 10
click at [93, 131] on div "HIPAA Training" at bounding box center [61, 132] width 113 height 8
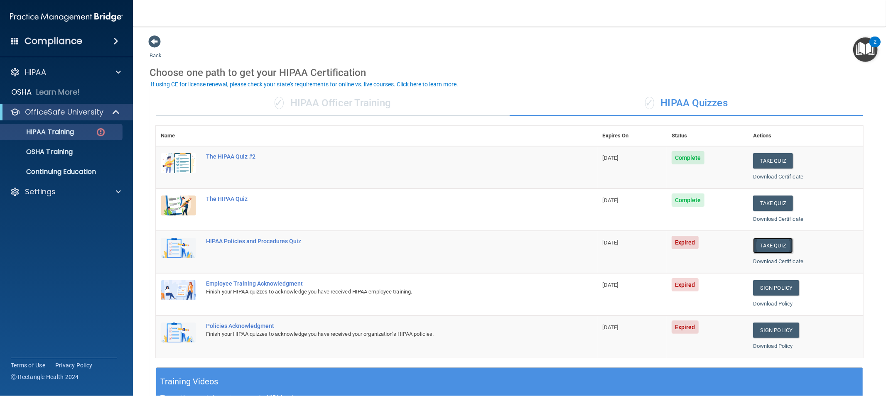
click at [766, 246] on button "Take Quiz" at bounding box center [773, 245] width 40 height 15
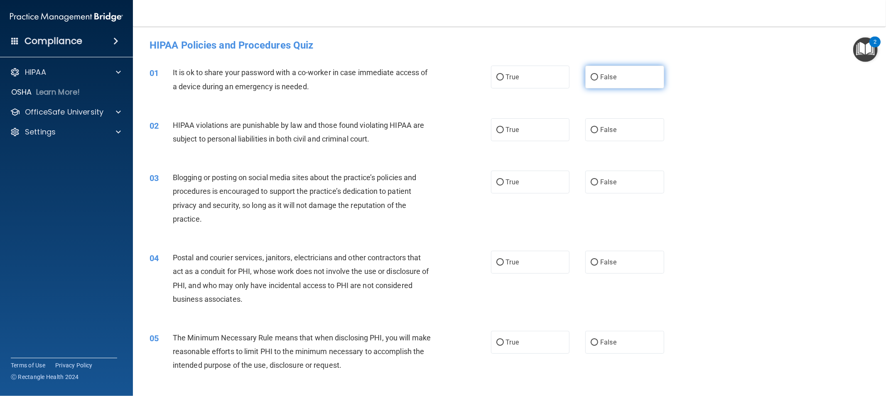
click at [595, 75] on label "False" at bounding box center [624, 77] width 79 height 23
click at [595, 75] on input "False" at bounding box center [594, 77] width 7 height 6
radio input "true"
click at [498, 130] on input "True" at bounding box center [499, 130] width 7 height 6
radio input "true"
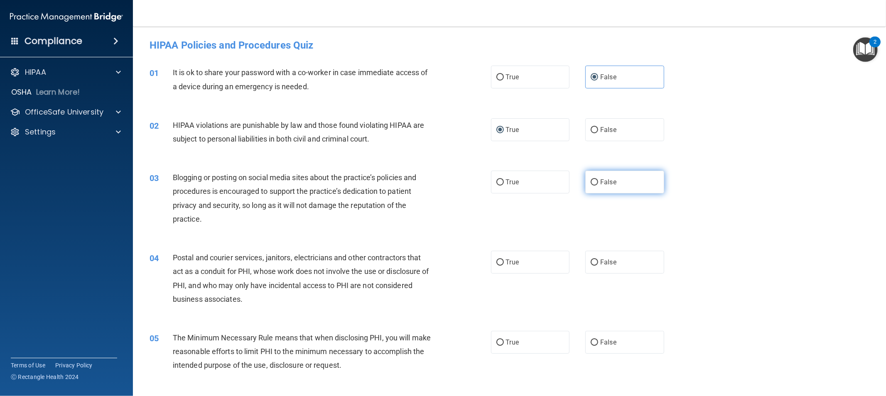
click at [593, 177] on label "False" at bounding box center [624, 182] width 79 height 23
click at [593, 179] on input "False" at bounding box center [594, 182] width 7 height 6
radio input "true"
click at [496, 262] on input "True" at bounding box center [499, 263] width 7 height 6
radio input "true"
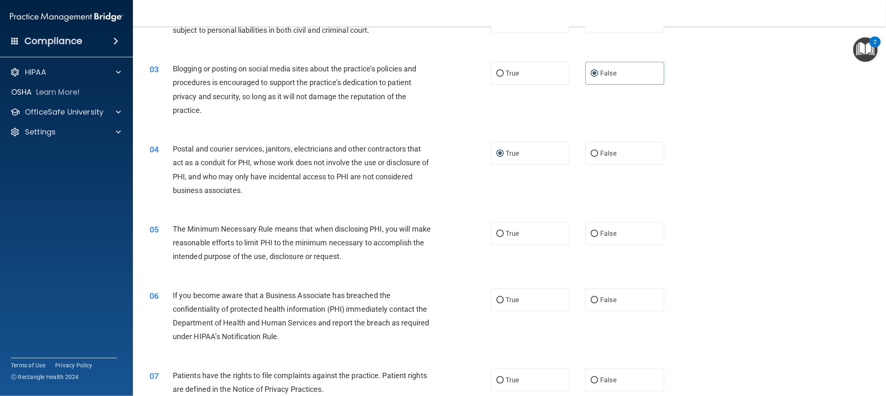
scroll to position [138, 0]
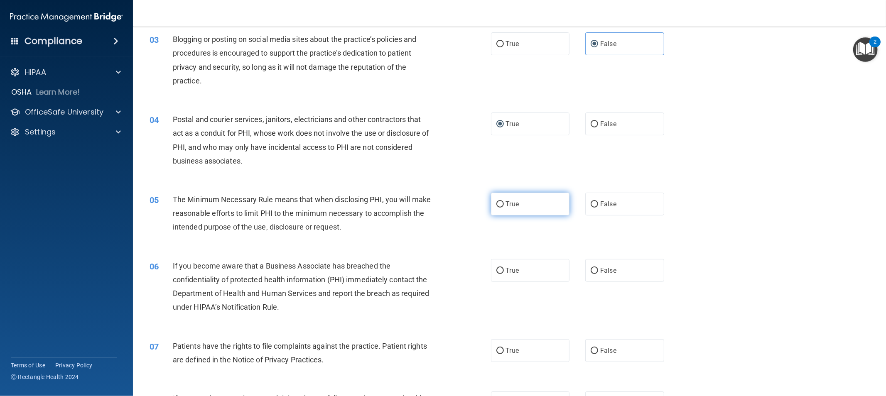
click at [497, 205] on input "True" at bounding box center [499, 204] width 7 height 6
radio input "true"
click at [592, 272] on input "False" at bounding box center [594, 271] width 7 height 6
radio input "true"
click at [496, 352] on input "True" at bounding box center [499, 351] width 7 height 6
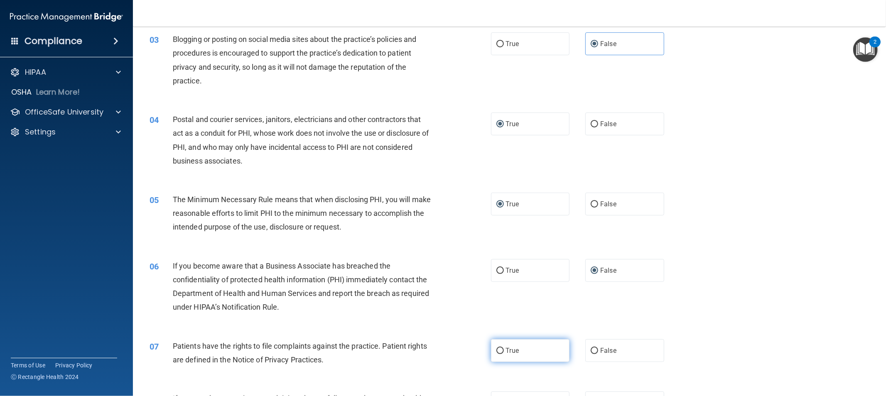
radio input "true"
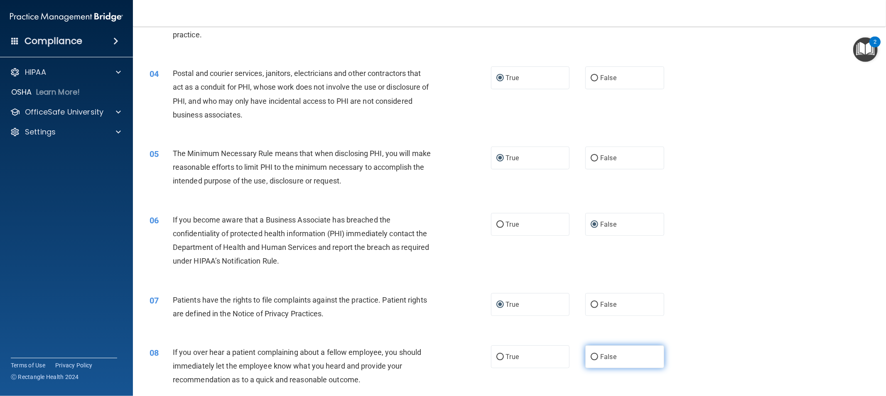
click at [591, 359] on input "False" at bounding box center [594, 357] width 7 height 6
radio input "true"
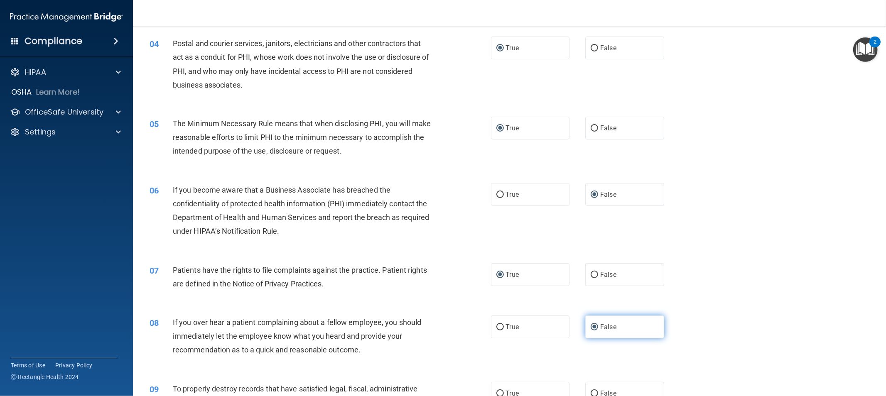
scroll to position [230, 0]
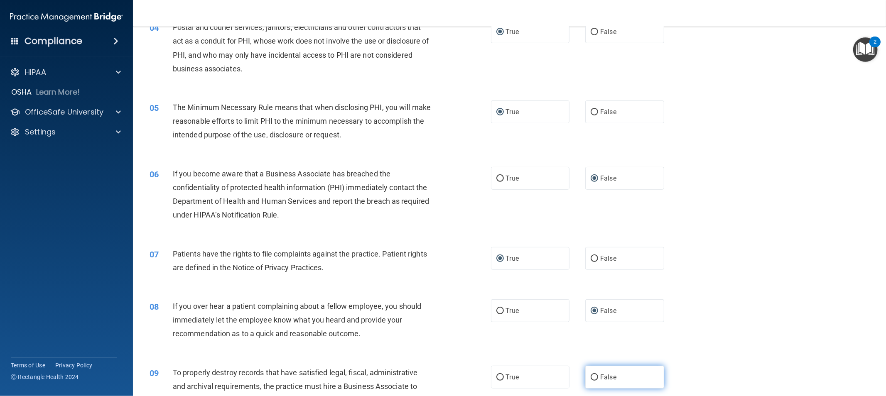
click at [591, 377] on input "False" at bounding box center [594, 378] width 7 height 6
radio input "true"
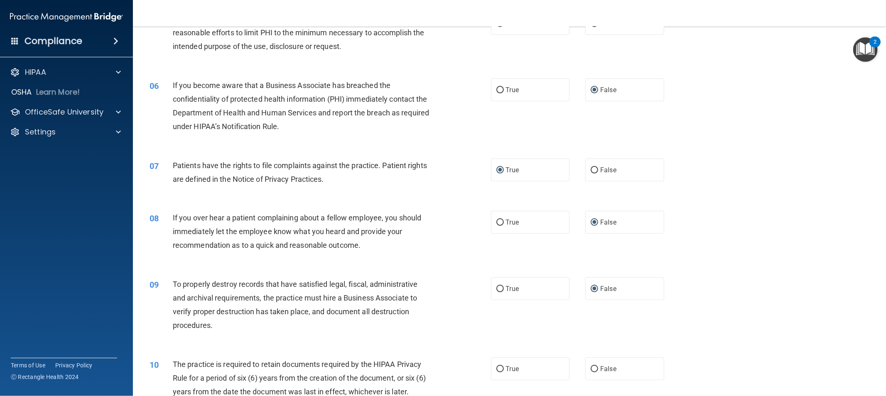
scroll to position [323, 0]
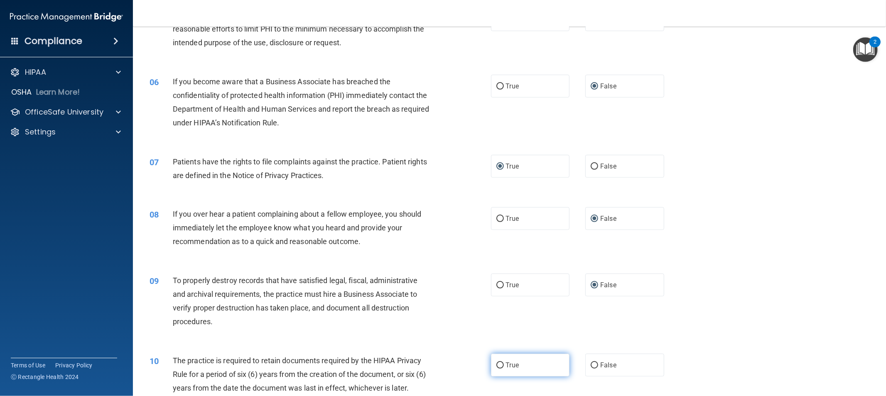
click at [496, 367] on input "True" at bounding box center [499, 366] width 7 height 6
radio input "true"
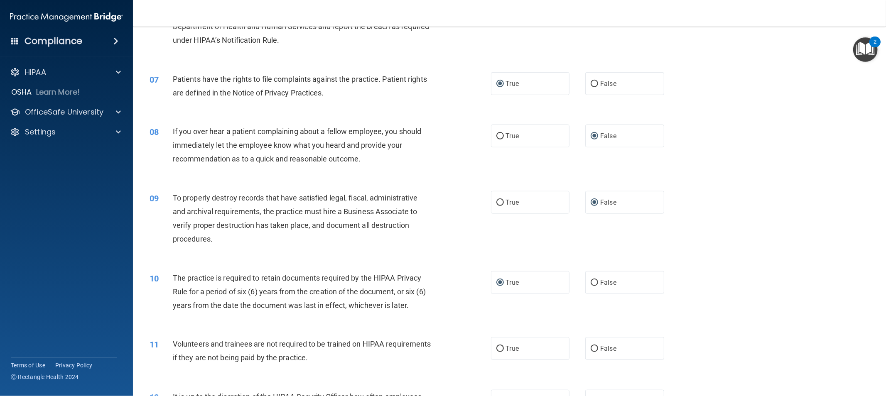
scroll to position [415, 0]
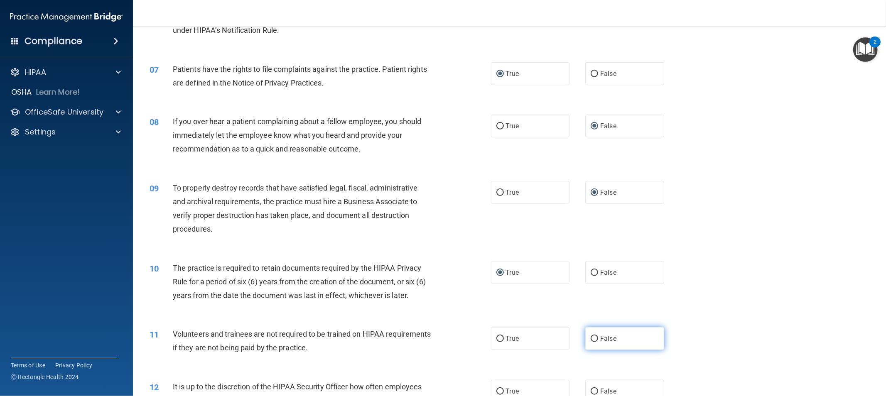
click at [591, 341] on input "False" at bounding box center [594, 339] width 7 height 6
radio input "true"
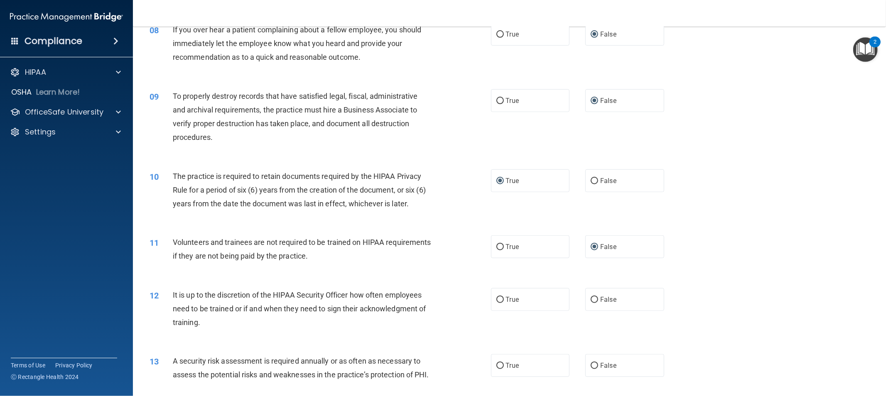
scroll to position [507, 0]
click at [591, 297] on input "False" at bounding box center [594, 300] width 7 height 6
radio input "true"
click at [496, 368] on input "True" at bounding box center [499, 366] width 7 height 6
radio input "true"
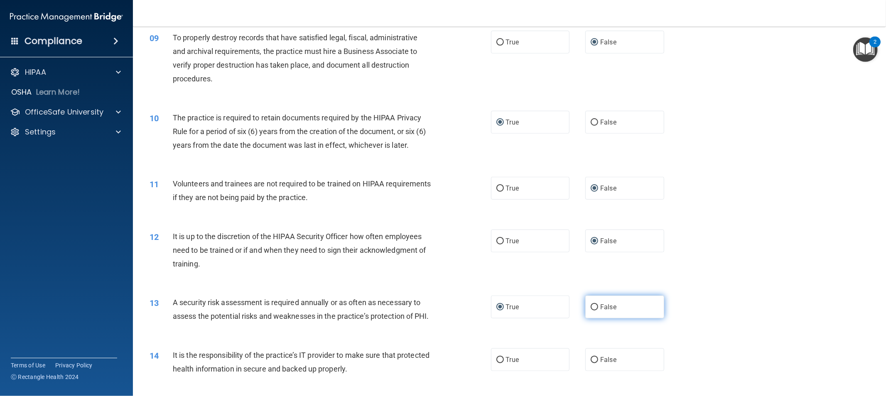
scroll to position [600, 0]
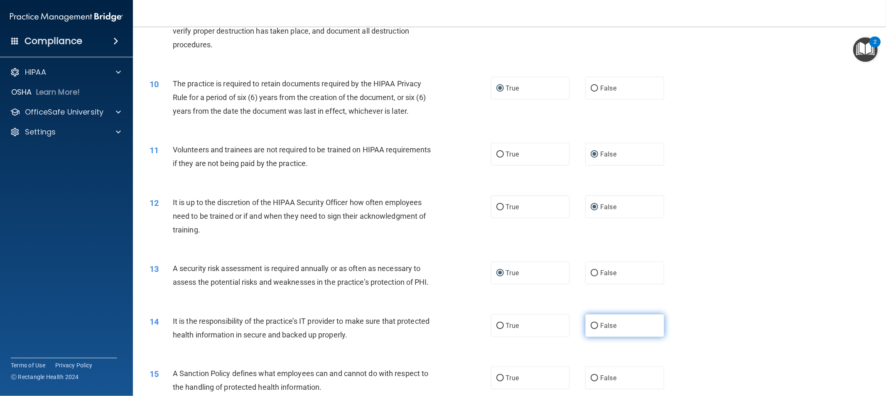
click at [592, 329] on input "False" at bounding box center [594, 326] width 7 height 6
radio input "true"
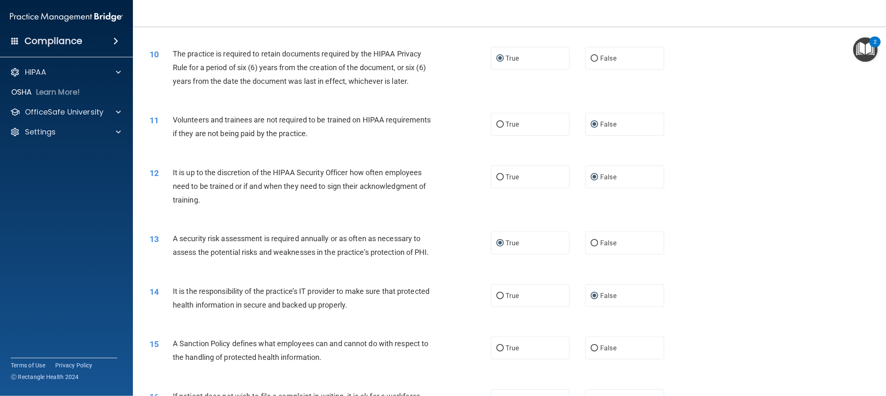
scroll to position [646, 0]
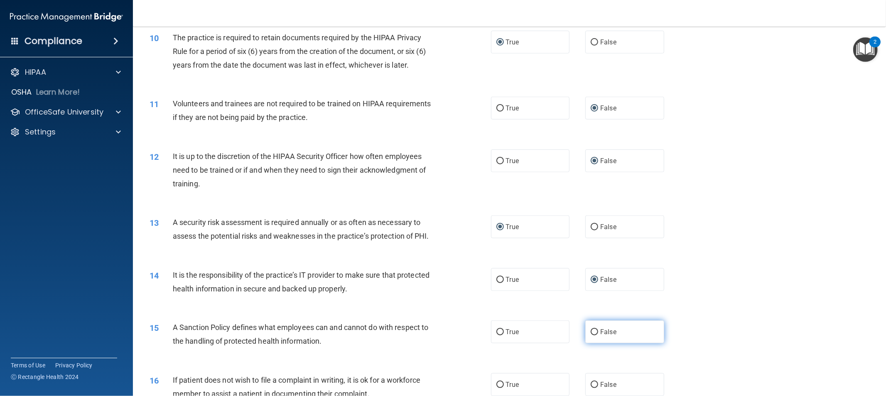
click at [591, 336] on input "False" at bounding box center [594, 332] width 7 height 6
radio input "true"
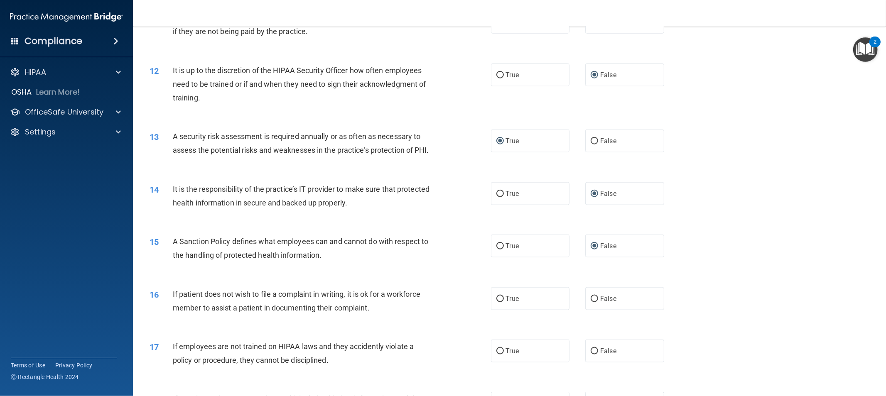
scroll to position [738, 0]
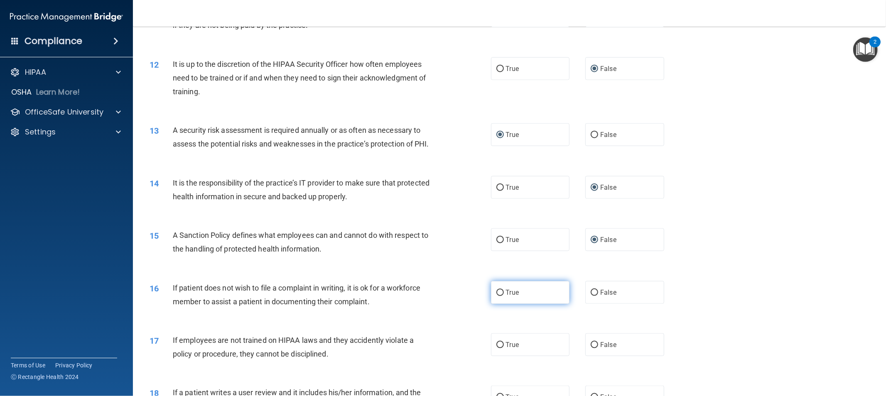
click at [499, 296] on input "True" at bounding box center [499, 293] width 7 height 6
radio input "true"
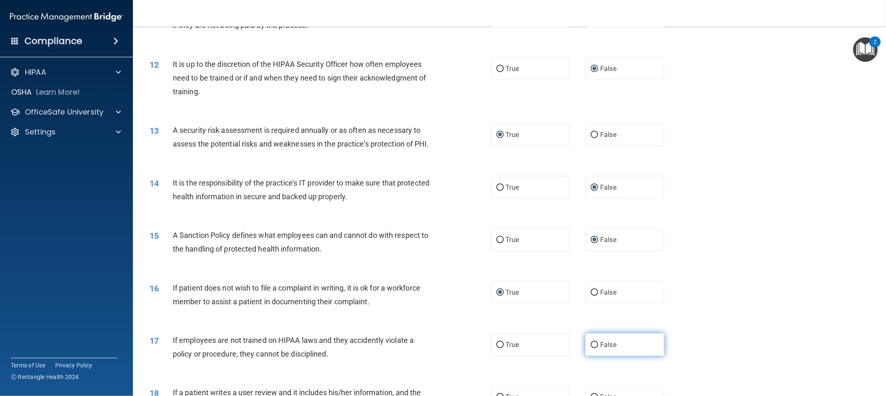
click at [591, 348] on input "False" at bounding box center [594, 345] width 7 height 6
radio input "true"
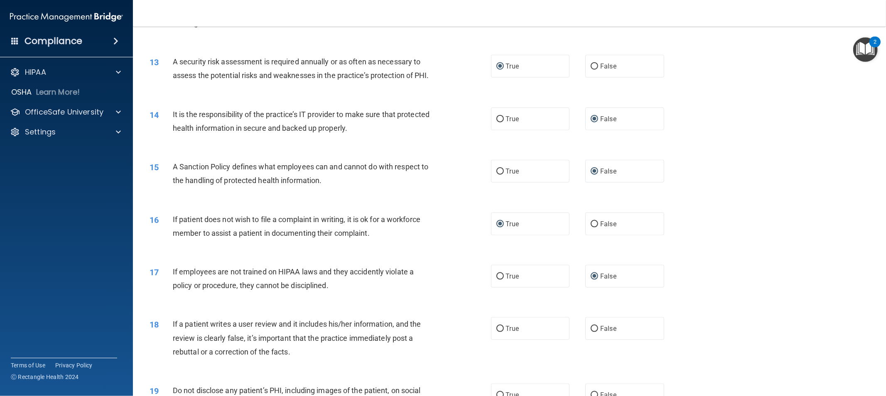
scroll to position [831, 0]
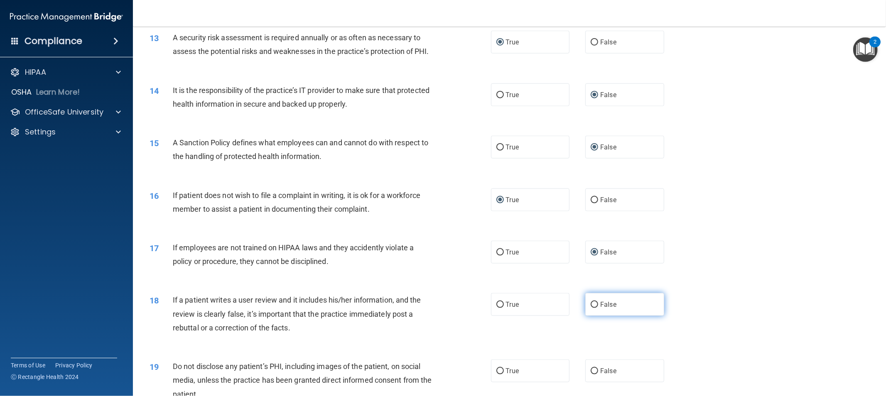
click at [591, 308] on input "False" at bounding box center [594, 305] width 7 height 6
radio input "true"
click at [500, 380] on label "True" at bounding box center [530, 371] width 79 height 23
click at [500, 375] on input "True" at bounding box center [499, 371] width 7 height 6
radio input "true"
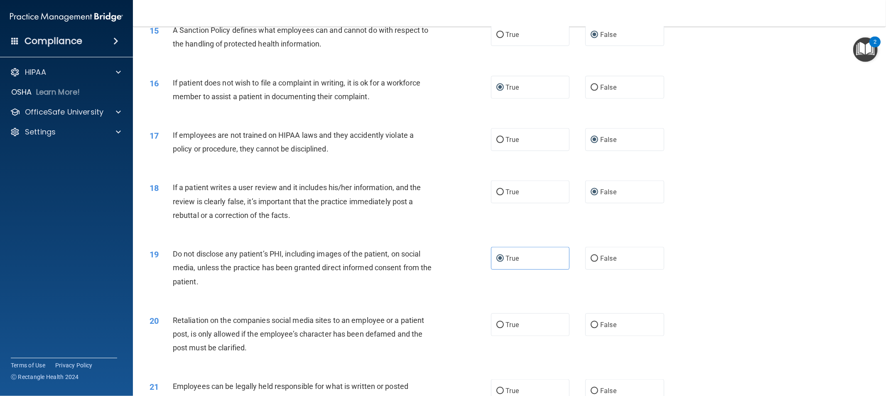
scroll to position [969, 0]
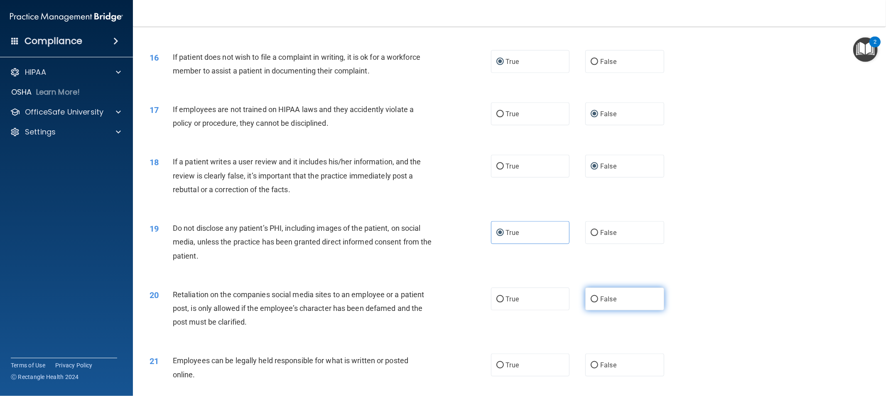
click at [591, 303] on input "False" at bounding box center [594, 300] width 7 height 6
radio input "true"
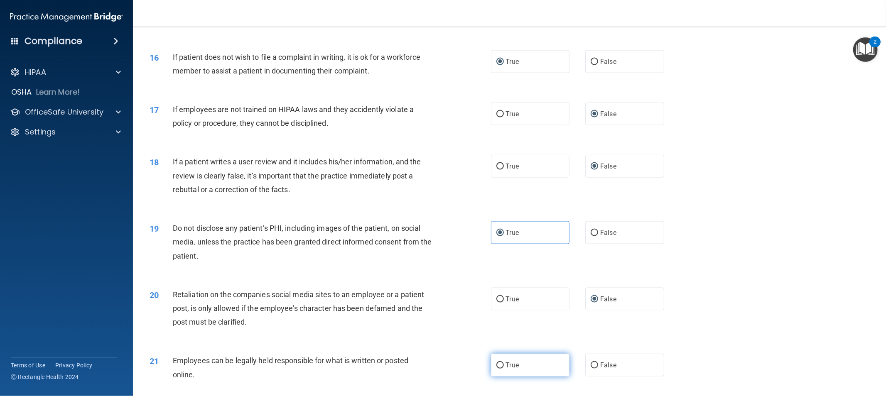
click at [499, 369] on input "True" at bounding box center [499, 366] width 7 height 6
radio input "true"
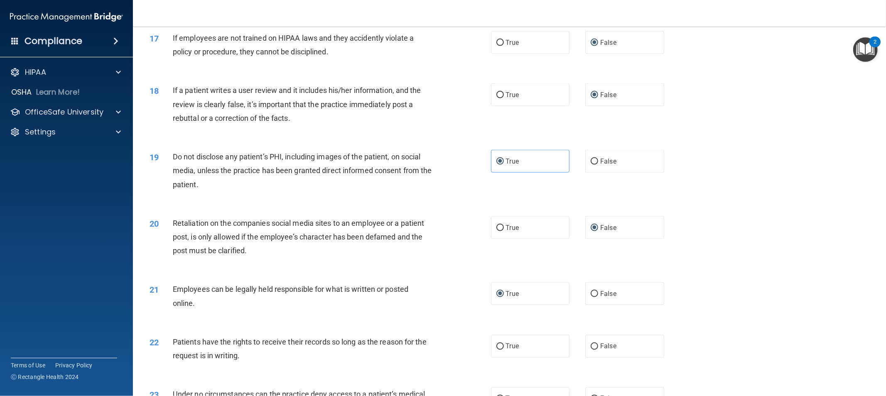
scroll to position [1061, 0]
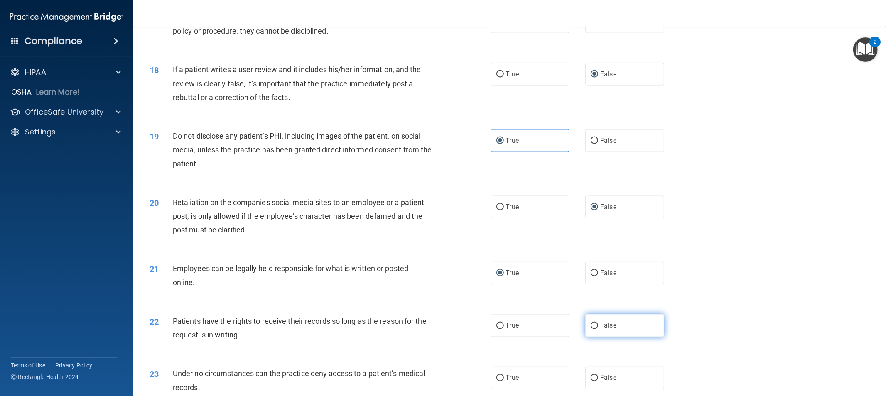
click at [592, 329] on input "False" at bounding box center [594, 326] width 7 height 6
radio input "true"
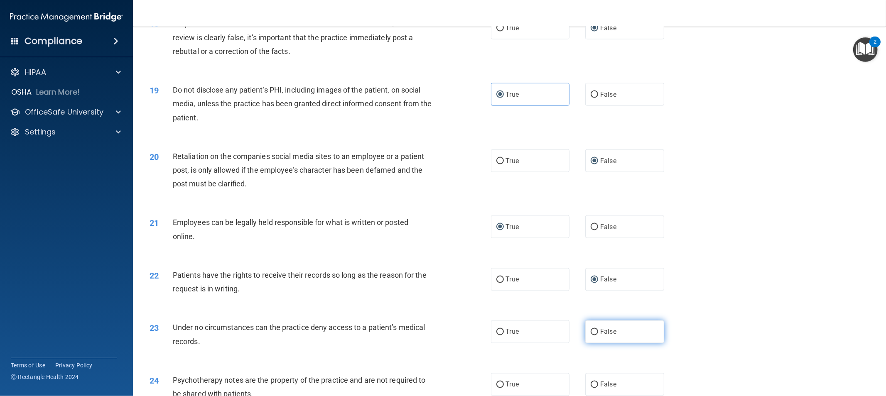
click at [591, 336] on input "False" at bounding box center [594, 332] width 7 height 6
radio input "true"
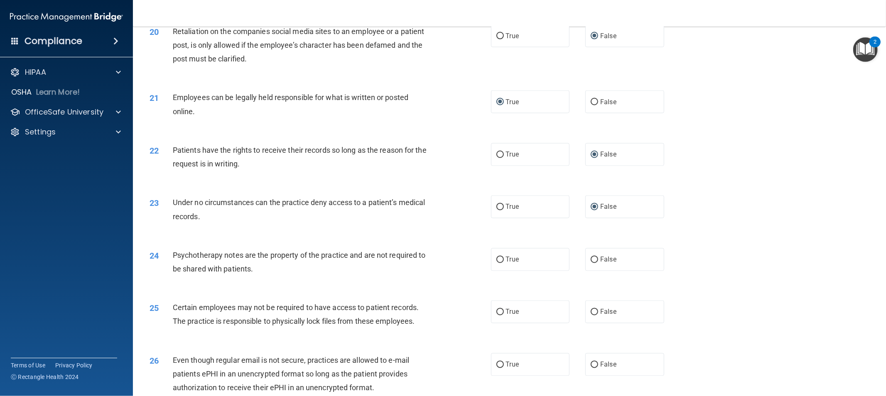
scroll to position [1246, 0]
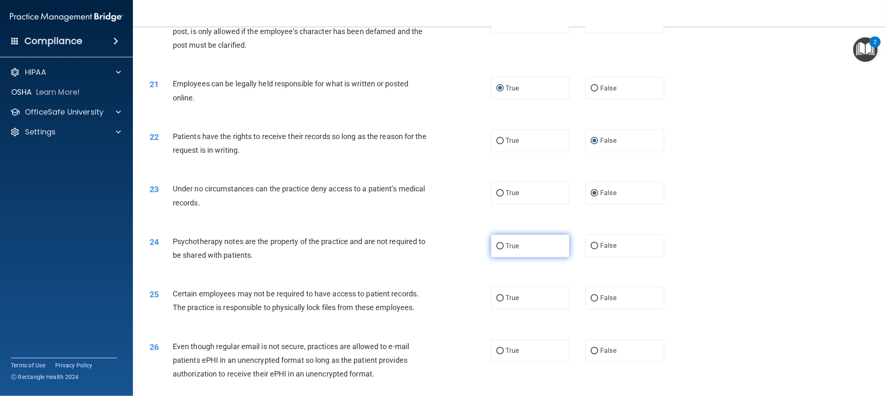
click at [496, 250] on input "True" at bounding box center [499, 246] width 7 height 6
radio input "true"
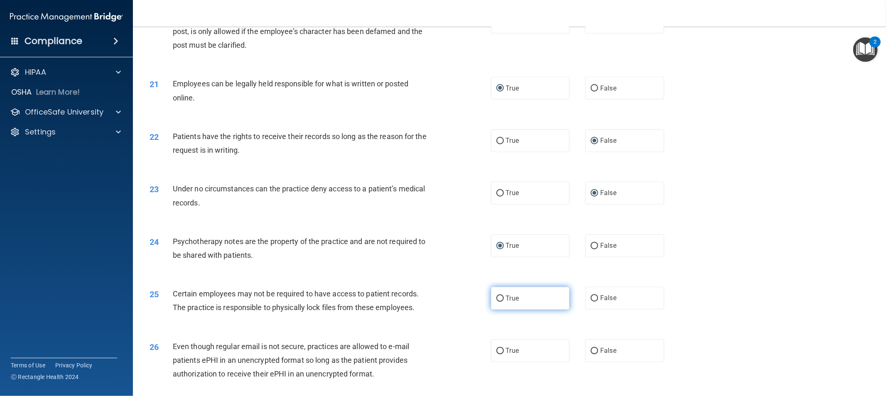
click at [498, 302] on input "True" at bounding box center [499, 299] width 7 height 6
radio input "true"
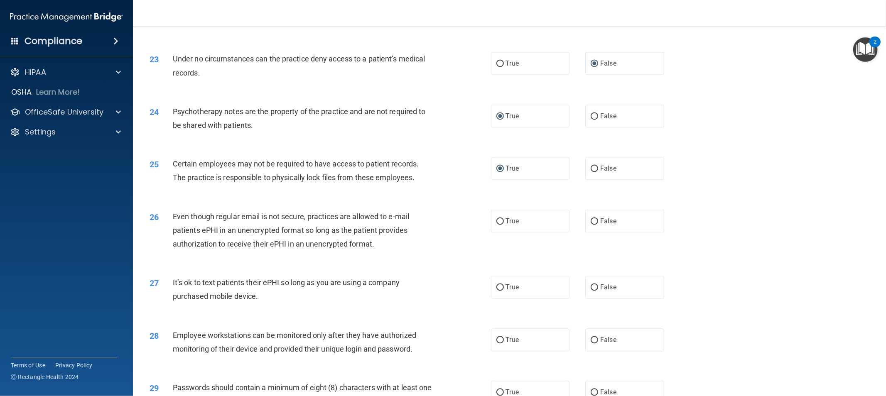
scroll to position [1384, 0]
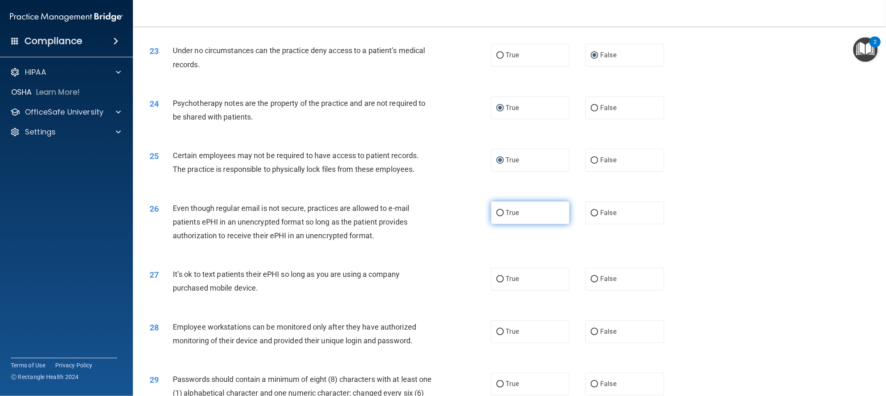
click at [496, 216] on input "True" at bounding box center [499, 213] width 7 height 6
radio input "true"
click at [591, 282] on input "False" at bounding box center [594, 279] width 7 height 6
radio input "true"
click at [591, 335] on input "False" at bounding box center [594, 332] width 7 height 6
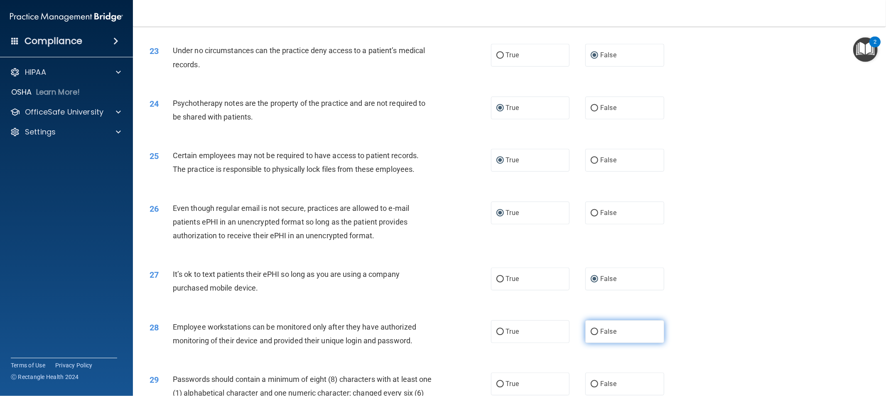
radio input "true"
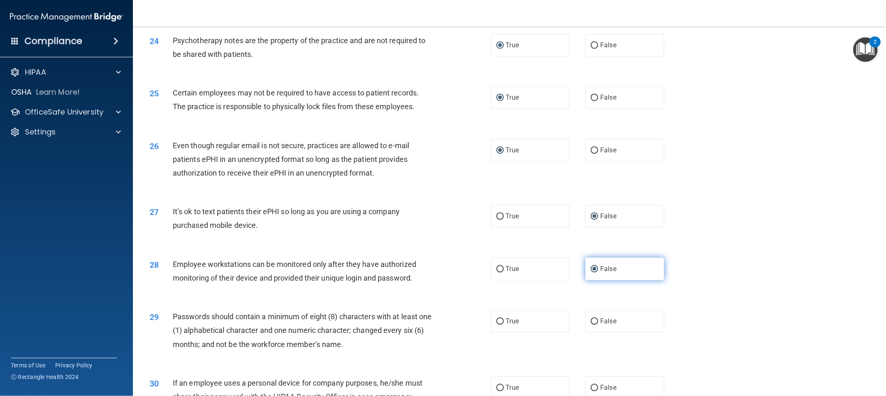
scroll to position [1522, 0]
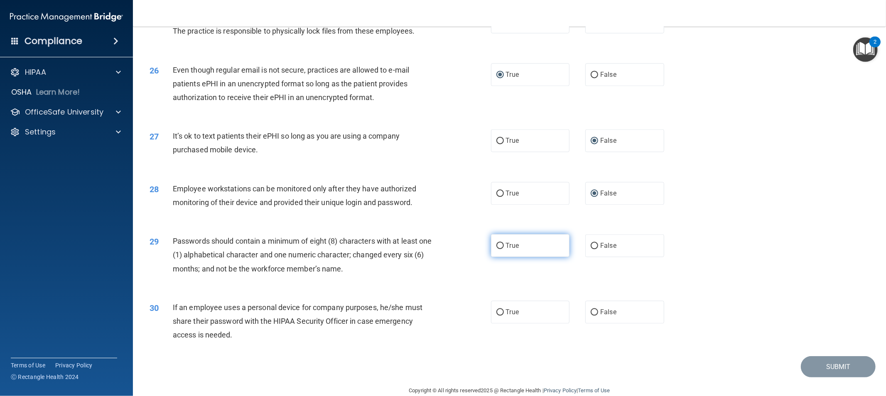
click at [500, 249] on input "True" at bounding box center [499, 246] width 7 height 6
radio input "true"
click at [591, 316] on input "False" at bounding box center [594, 312] width 7 height 6
radio input "true"
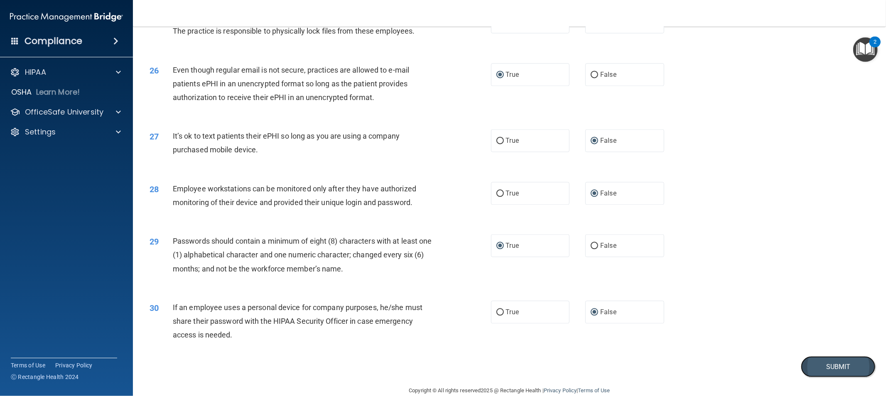
click at [811, 375] on button "Submit" at bounding box center [838, 366] width 75 height 21
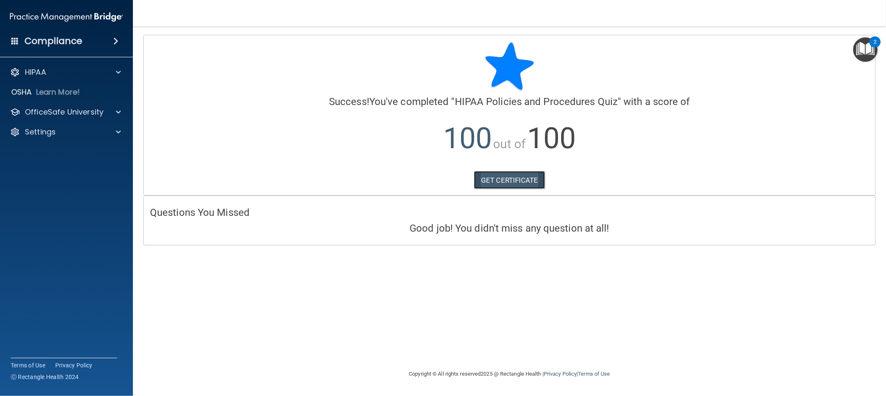
click at [510, 180] on link "GET CERTIFICATE" at bounding box center [509, 180] width 71 height 18
click at [109, 110] on div at bounding box center [117, 112] width 21 height 10
click at [102, 135] on img at bounding box center [101, 132] width 10 height 10
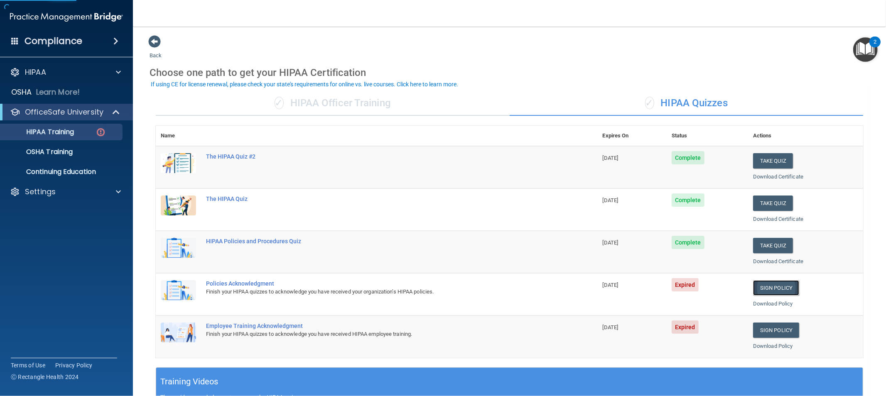
click at [761, 289] on link "Sign Policy" at bounding box center [776, 287] width 46 height 15
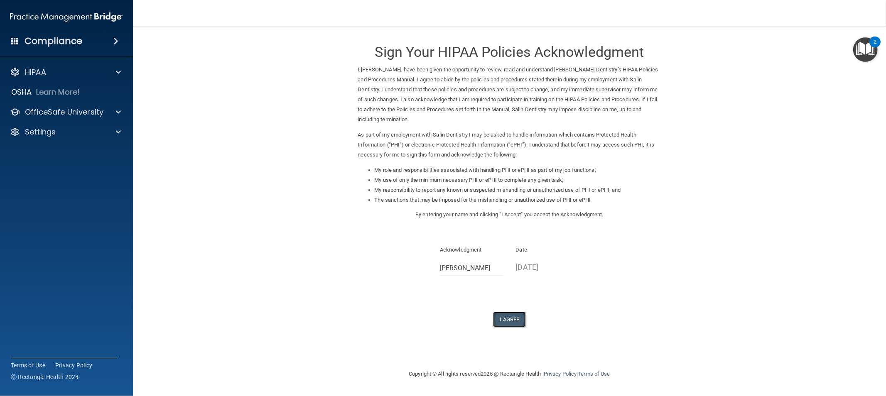
click at [521, 317] on button "I Agree" at bounding box center [509, 319] width 33 height 15
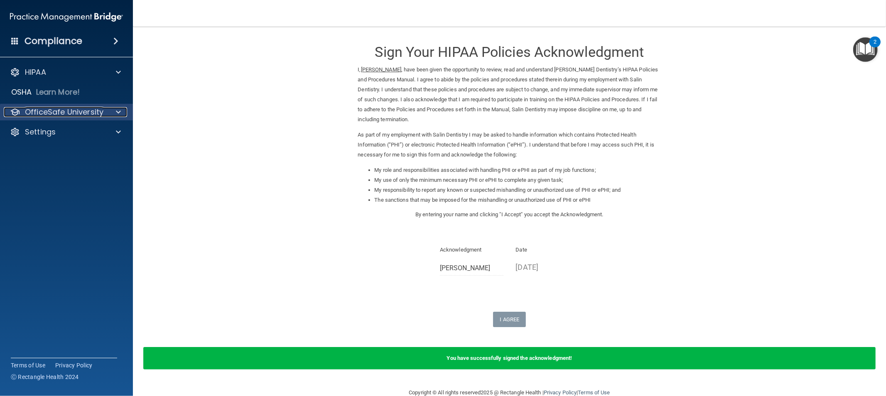
click at [113, 110] on div at bounding box center [117, 112] width 21 height 10
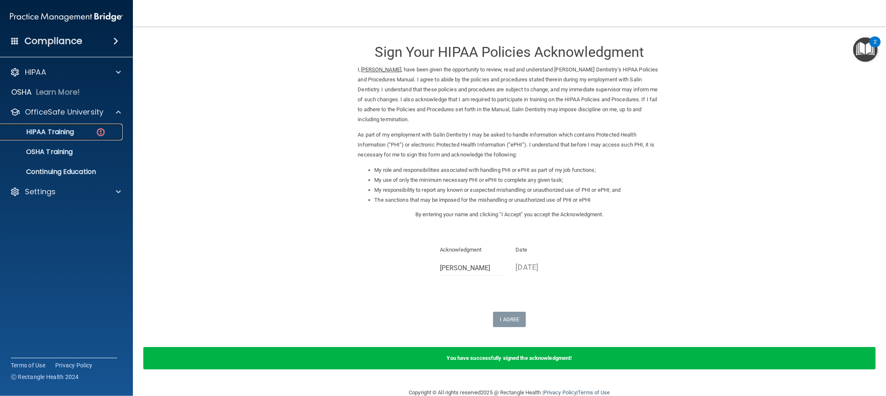
click at [96, 130] on img at bounding box center [101, 132] width 10 height 10
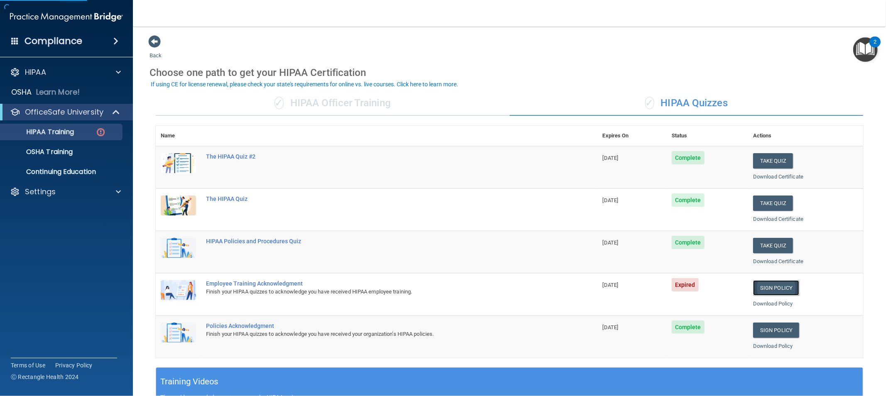
click at [775, 283] on link "Sign Policy" at bounding box center [776, 287] width 46 height 15
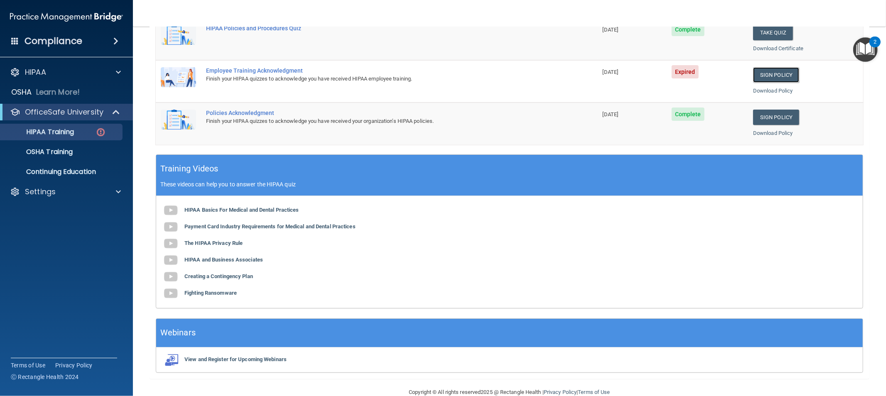
scroll to position [228, 0]
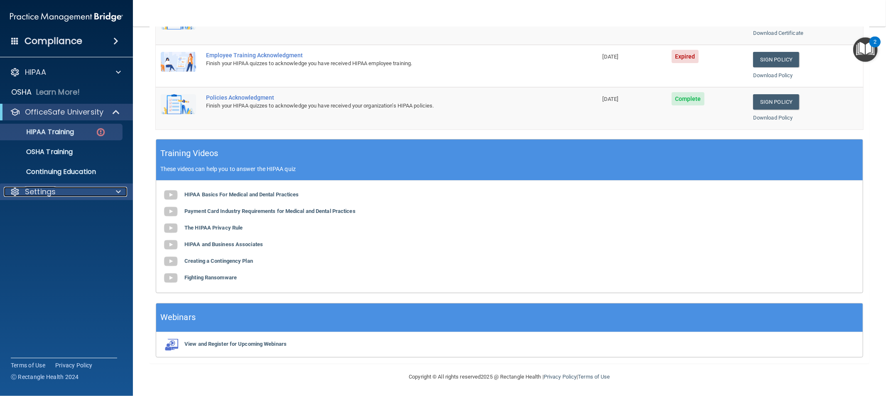
click at [67, 190] on div "Settings" at bounding box center [55, 192] width 103 height 10
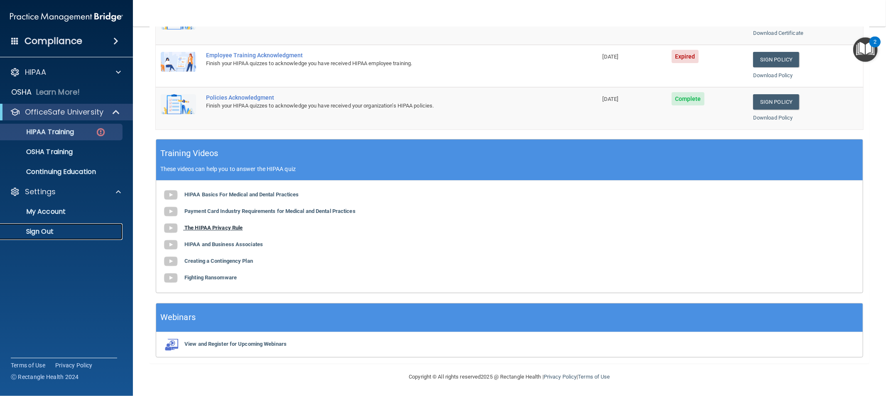
drag, startPoint x: 44, startPoint y: 233, endPoint x: 56, endPoint y: 226, distance: 13.9
click at [44, 232] on p "Sign Out" at bounding box center [61, 232] width 113 height 8
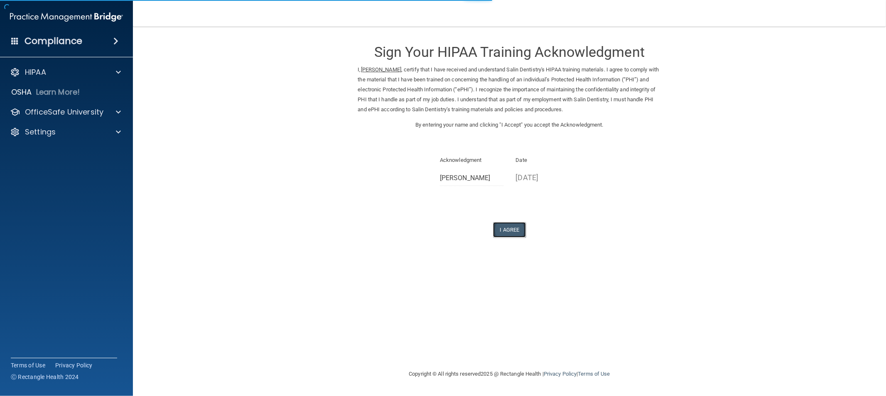
click at [509, 231] on button "I Agree" at bounding box center [509, 229] width 33 height 15
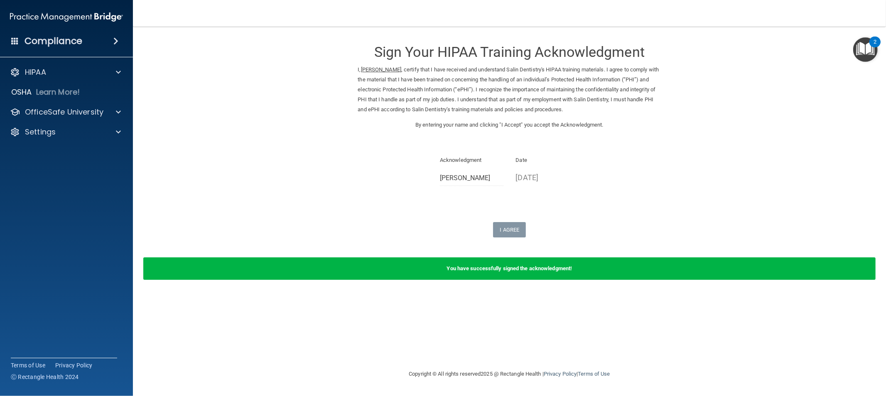
click at [865, 38] on img "Open Resource Center, 2 new notifications" at bounding box center [865, 49] width 25 height 25
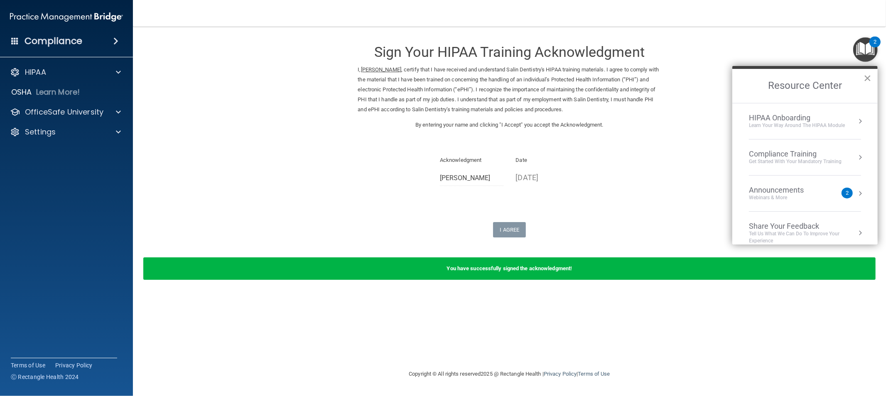
drag, startPoint x: 868, startPoint y: 79, endPoint x: 842, endPoint y: 100, distance: 33.1
click at [867, 80] on button "×" at bounding box center [867, 77] width 8 height 13
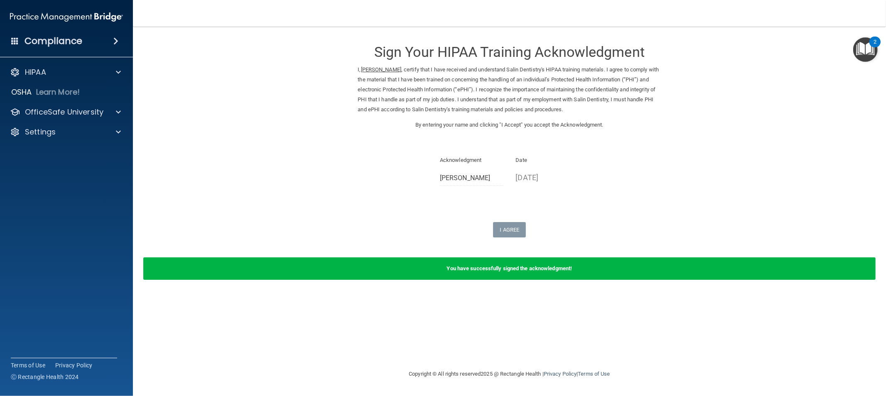
click at [54, 40] on h4 "Compliance" at bounding box center [54, 41] width 58 height 12
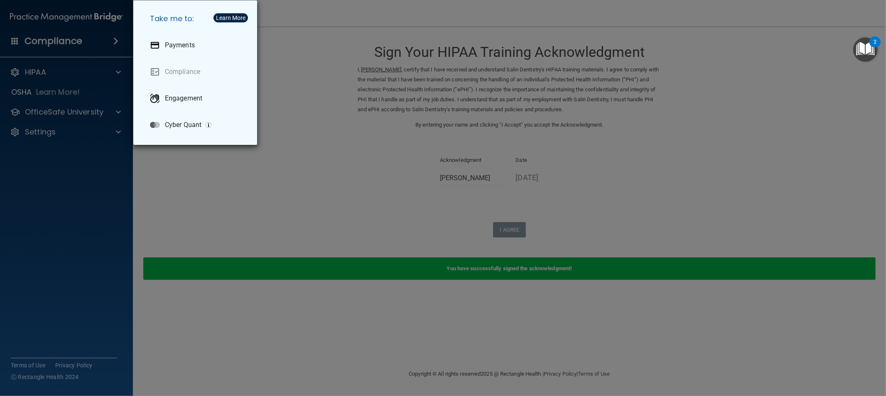
drag, startPoint x: 337, startPoint y: 91, endPoint x: 199, endPoint y: 21, distance: 154.5
click at [337, 90] on div "Take me to: Payments Compliance Engagement Cyber Quant" at bounding box center [443, 198] width 886 height 396
